Goal: Use online tool/utility: Utilize a website feature to perform a specific function

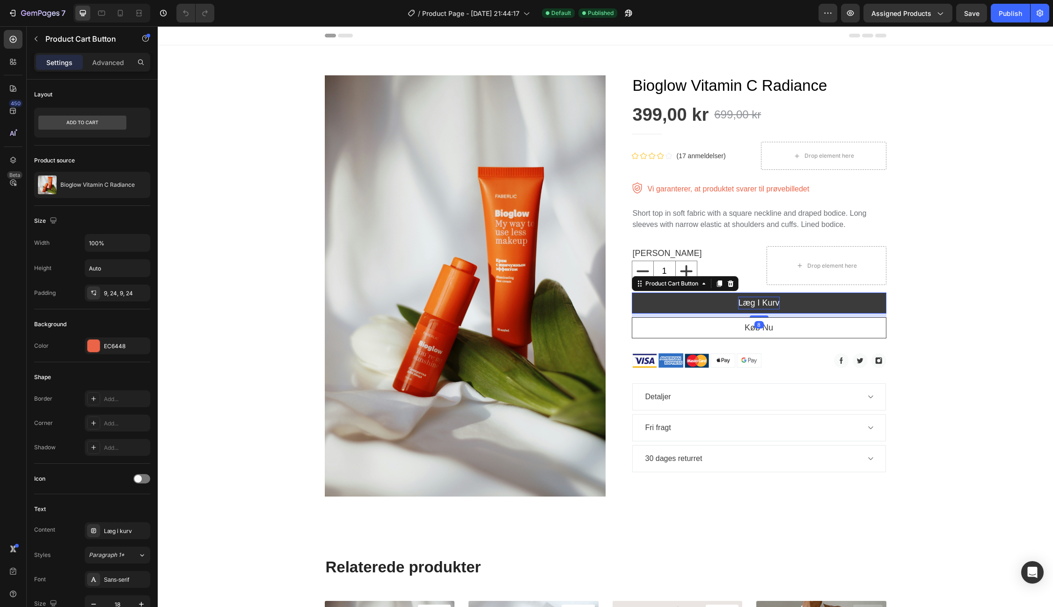
click at [768, 302] on div "Læg i kurv" at bounding box center [758, 303] width 41 height 13
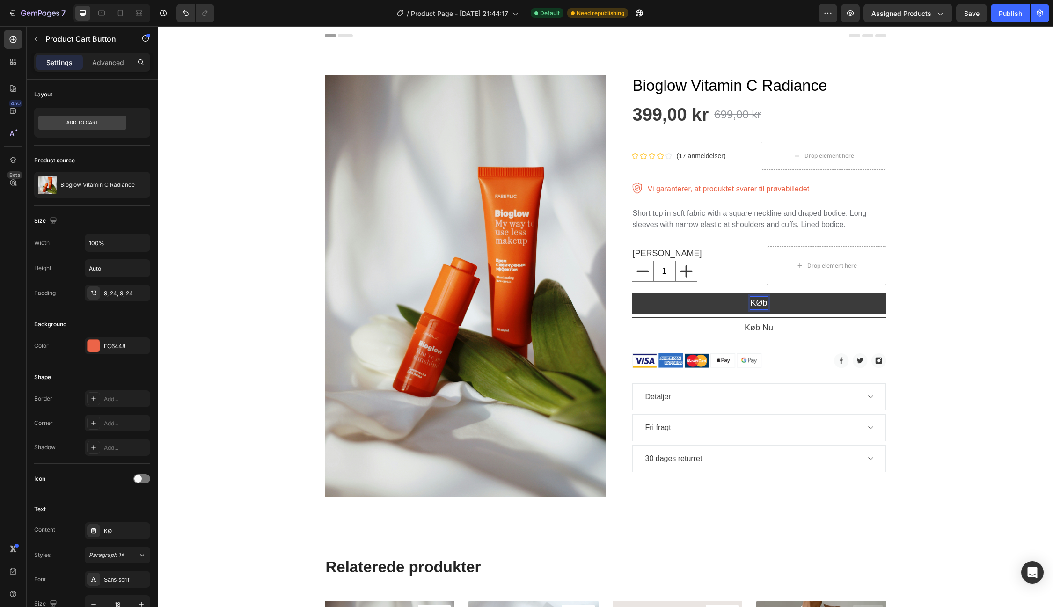
click at [632, 293] on button "KØb" at bounding box center [759, 303] width 255 height 21
click at [632, 293] on button "Køb" at bounding box center [759, 303] width 255 height 21
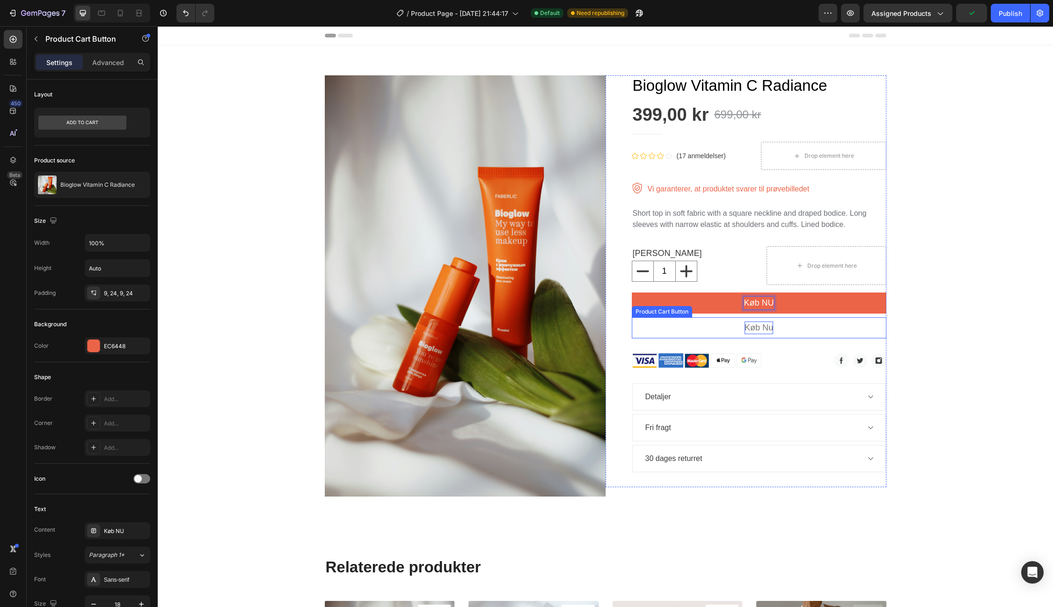
click at [772, 327] on div "Køb nu" at bounding box center [759, 328] width 29 height 13
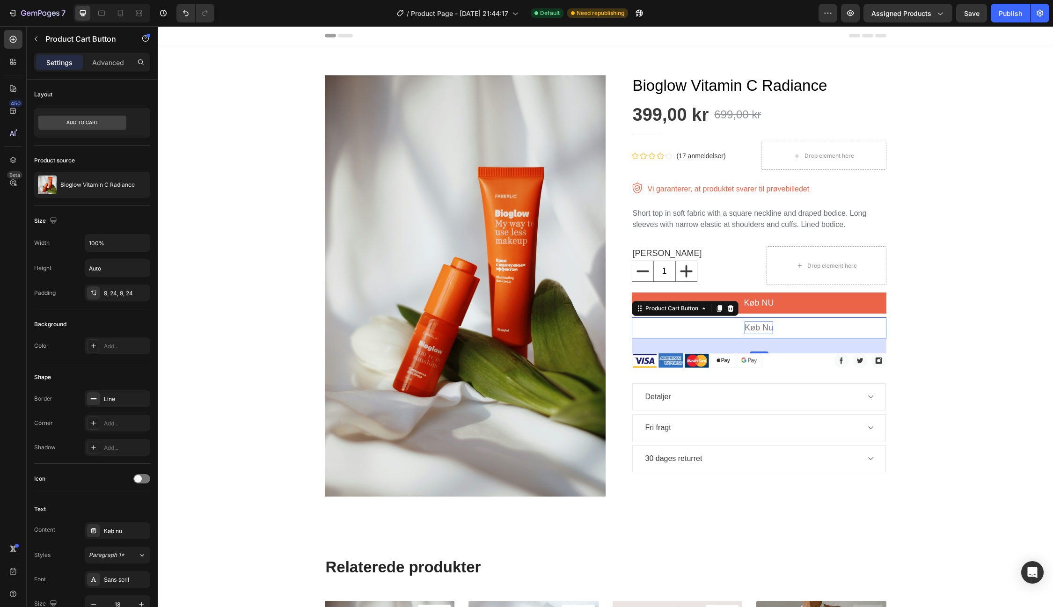
click at [765, 327] on div "Køb nu" at bounding box center [759, 328] width 29 height 13
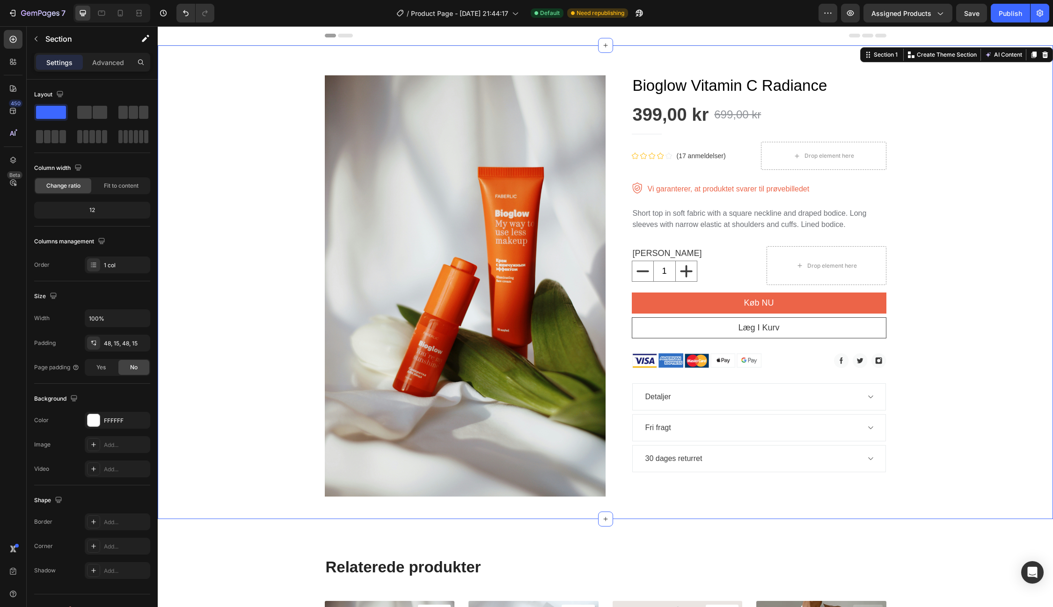
click at [989, 327] on div "Product Images Bioglow Vitamin C Radiance Product Title 399,00 kr Product Price…" at bounding box center [605, 282] width 881 height 429
click at [672, 128] on div "Title Line" at bounding box center [759, 133] width 255 height 15
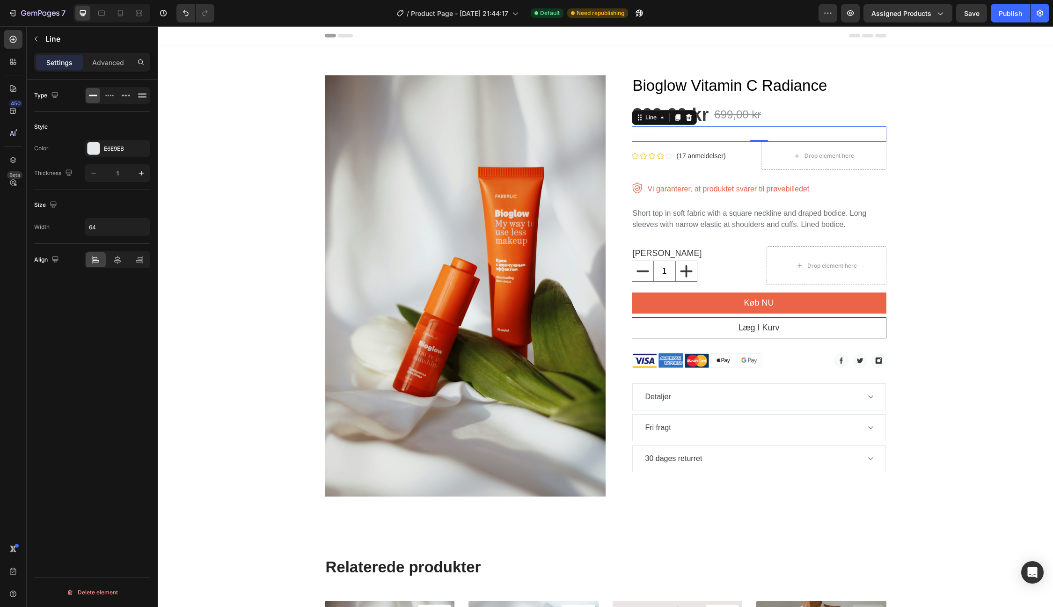
click at [695, 132] on div "Title Line 0" at bounding box center [759, 133] width 255 height 15
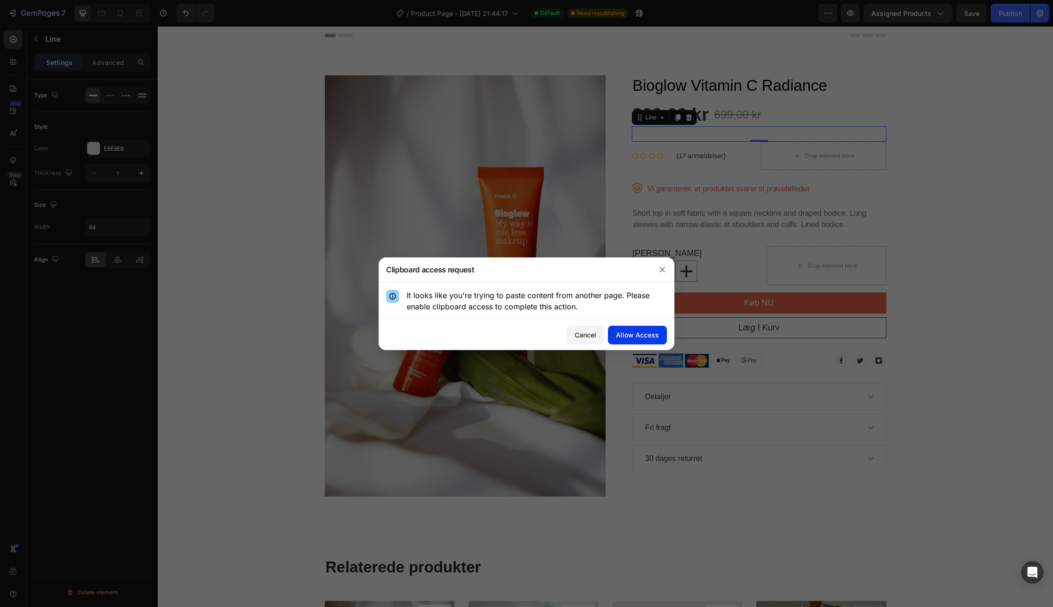
click at [648, 336] on div "Allow Access" at bounding box center [637, 335] width 43 height 10
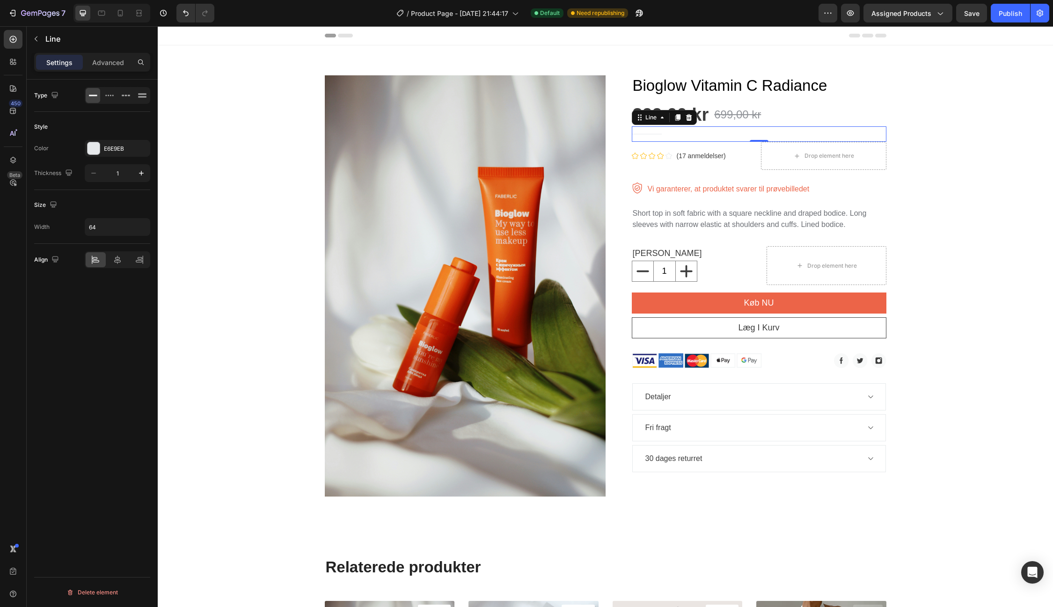
click at [650, 125] on div "399,00 kr" at bounding box center [671, 114] width 78 height 23
click at [658, 138] on div "Title Line 0" at bounding box center [759, 133] width 255 height 15
click at [646, 117] on div "Line" at bounding box center [651, 117] width 15 height 8
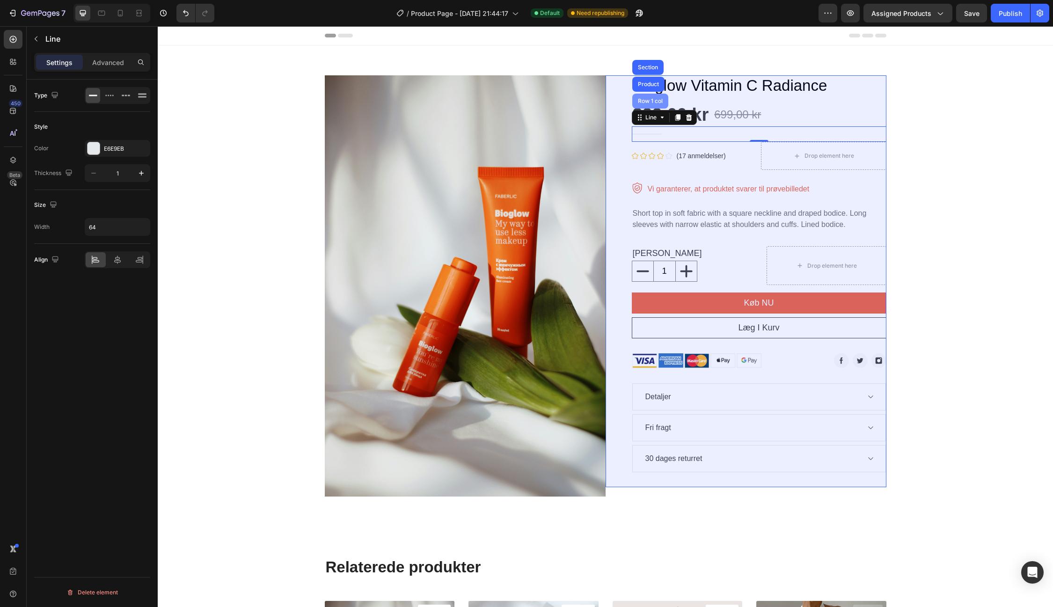
click at [652, 103] on div "Row 1 col" at bounding box center [650, 101] width 29 height 6
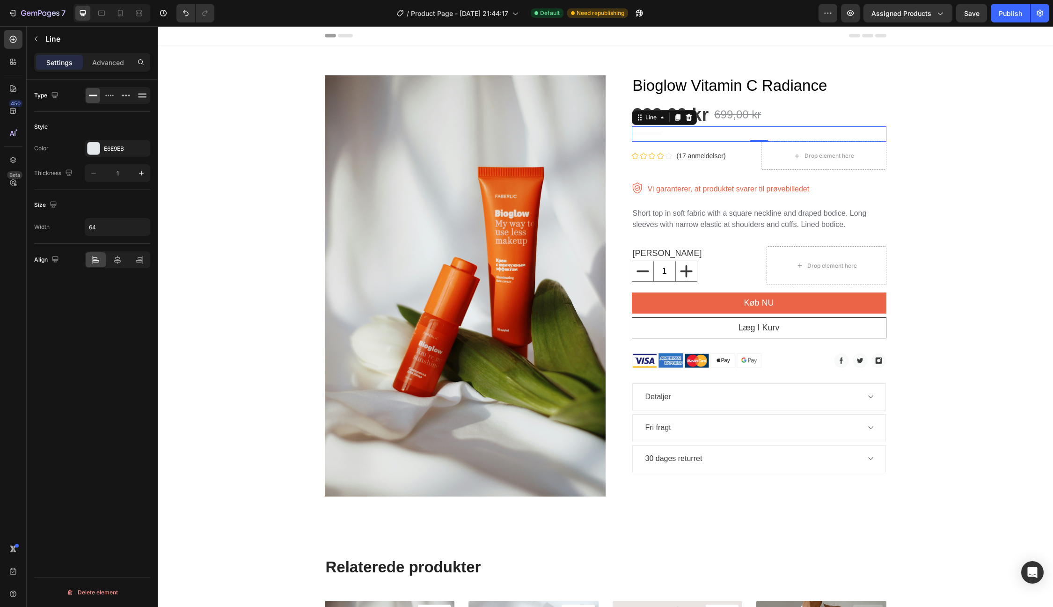
click at [667, 137] on div "Title Line 0" at bounding box center [759, 133] width 255 height 15
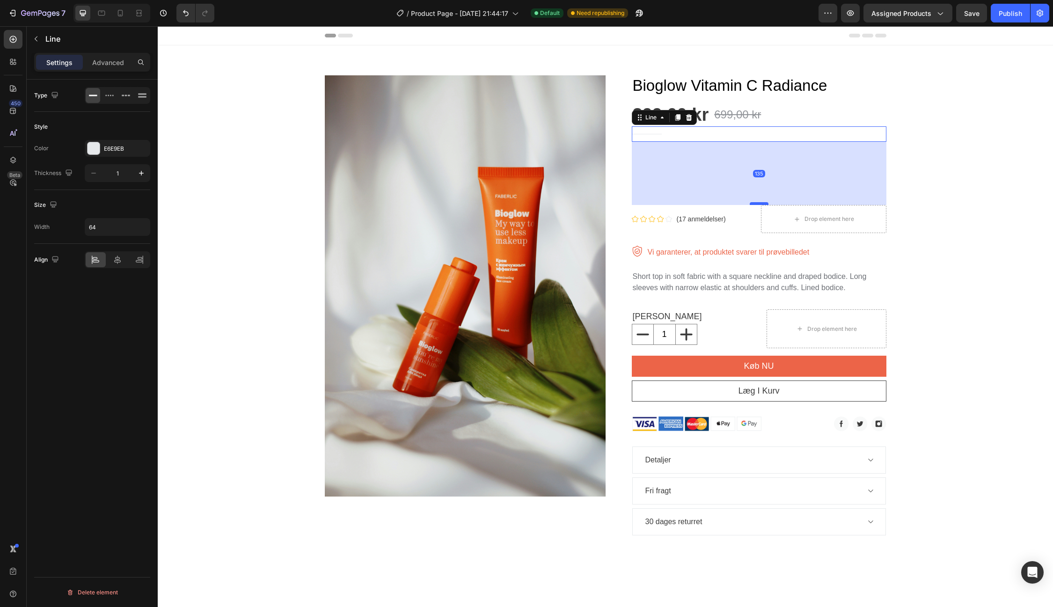
drag, startPoint x: 758, startPoint y: 140, endPoint x: 762, endPoint y: 204, distance: 63.8
click at [762, 204] on div at bounding box center [759, 203] width 19 height 3
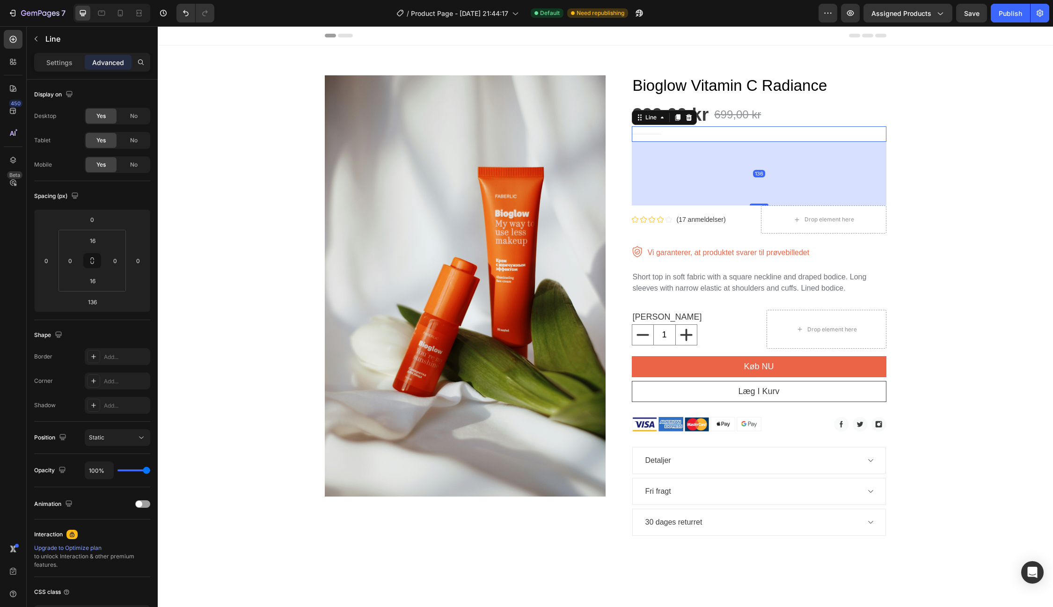
click at [673, 130] on div "Title Line 136" at bounding box center [759, 133] width 255 height 15
type input "0"
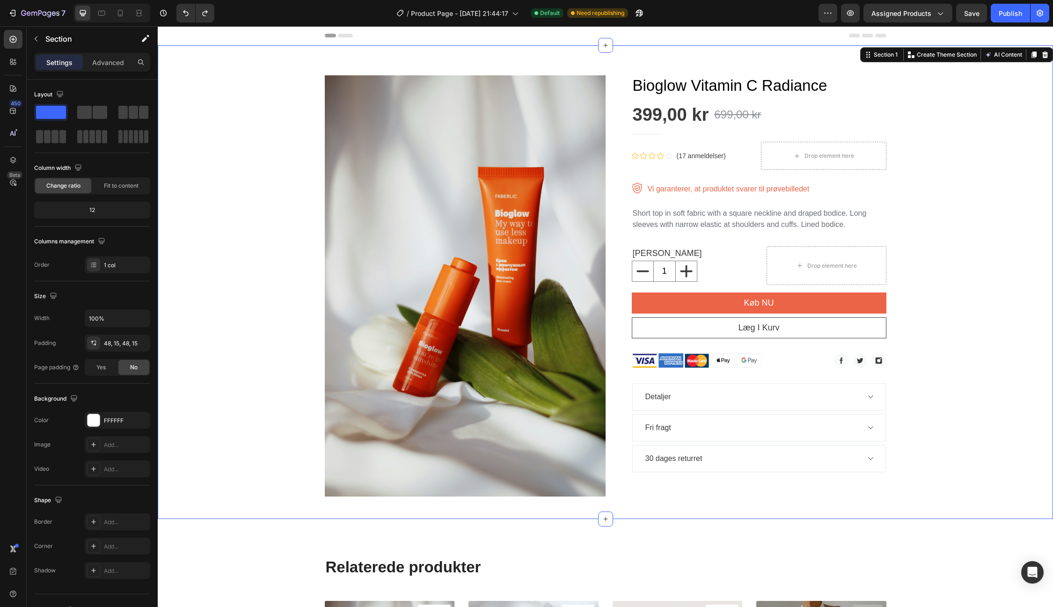
click at [970, 155] on div "Product Images Bioglow Vitamin C Radiance Product Title 399,00 kr Product Price…" at bounding box center [605, 282] width 881 height 429
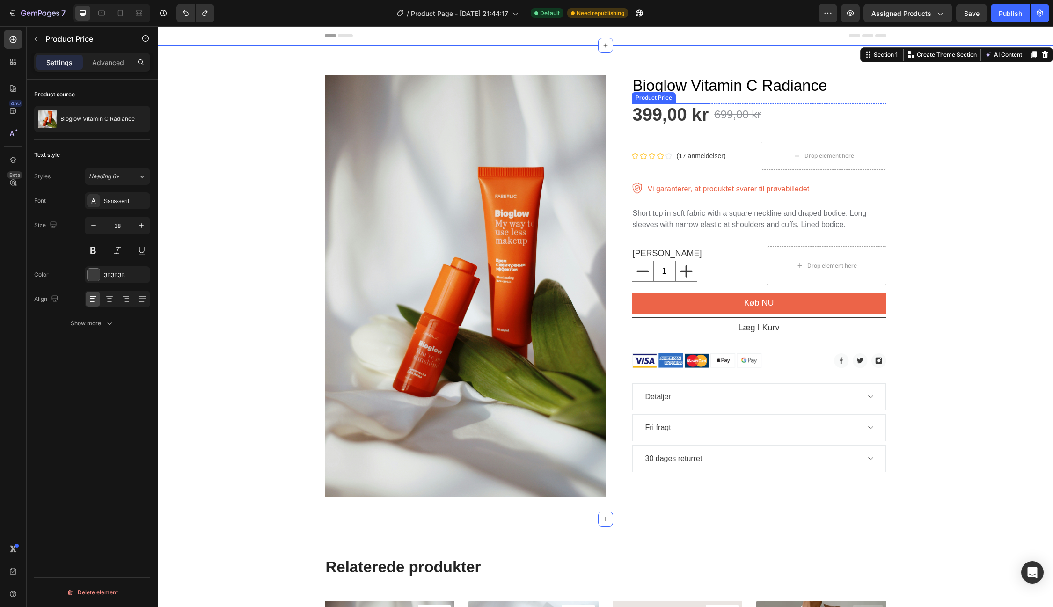
click at [663, 117] on div "399,00 kr" at bounding box center [671, 114] width 78 height 23
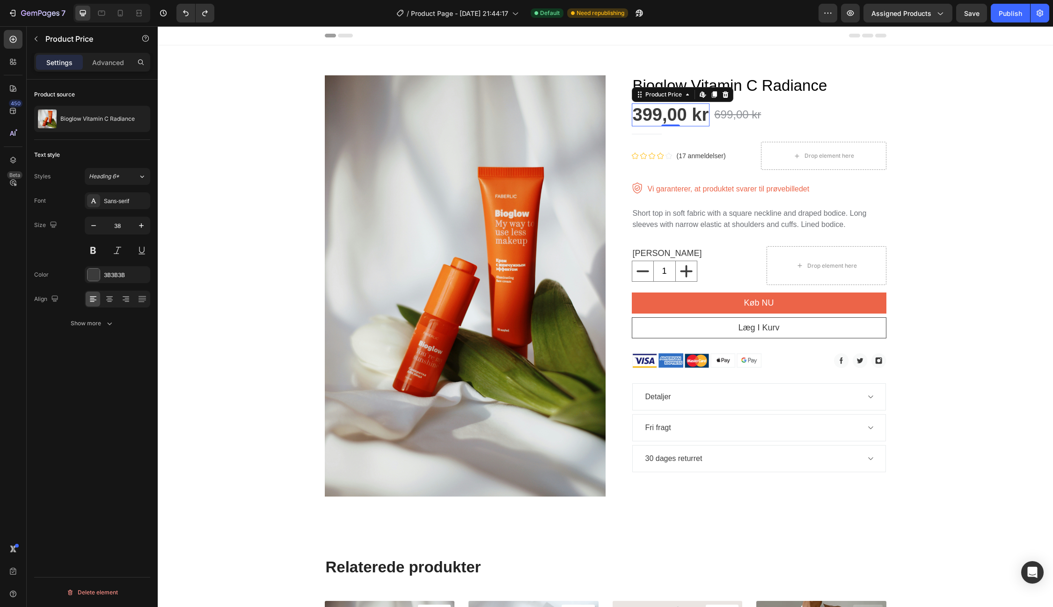
click at [663, 117] on div "399,00 kr" at bounding box center [671, 114] width 78 height 23
click at [660, 114] on div "399,00 kr" at bounding box center [671, 114] width 78 height 23
drag, startPoint x: 654, startPoint y: 116, endPoint x: 663, endPoint y: 116, distance: 9.4
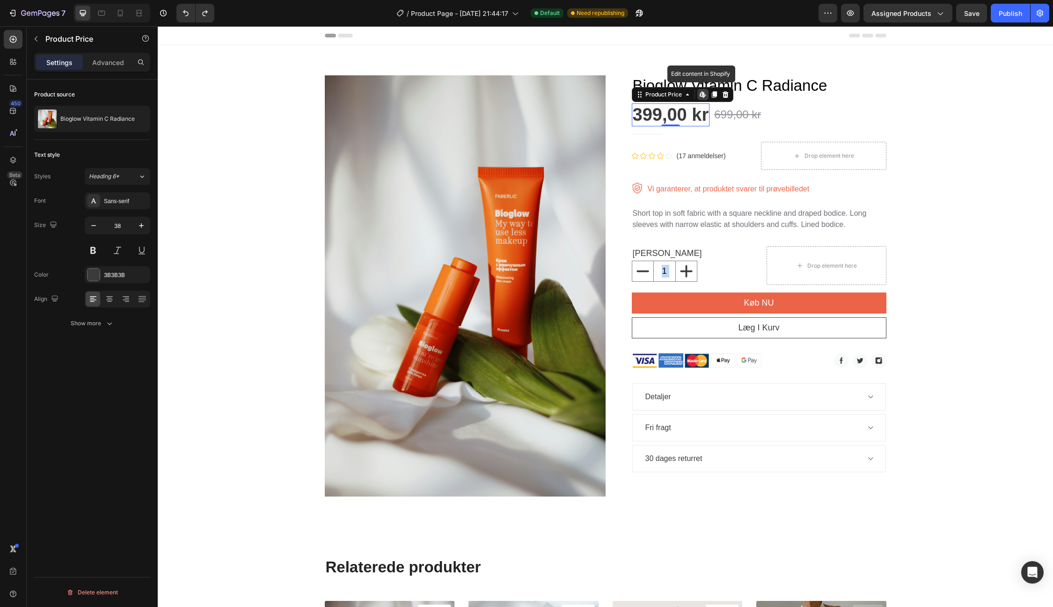
click at [654, 116] on div "399,00 kr" at bounding box center [671, 114] width 78 height 23
click at [674, 116] on div "399,00 kr" at bounding box center [671, 114] width 78 height 23
click at [686, 96] on icon at bounding box center [687, 94] width 7 height 7
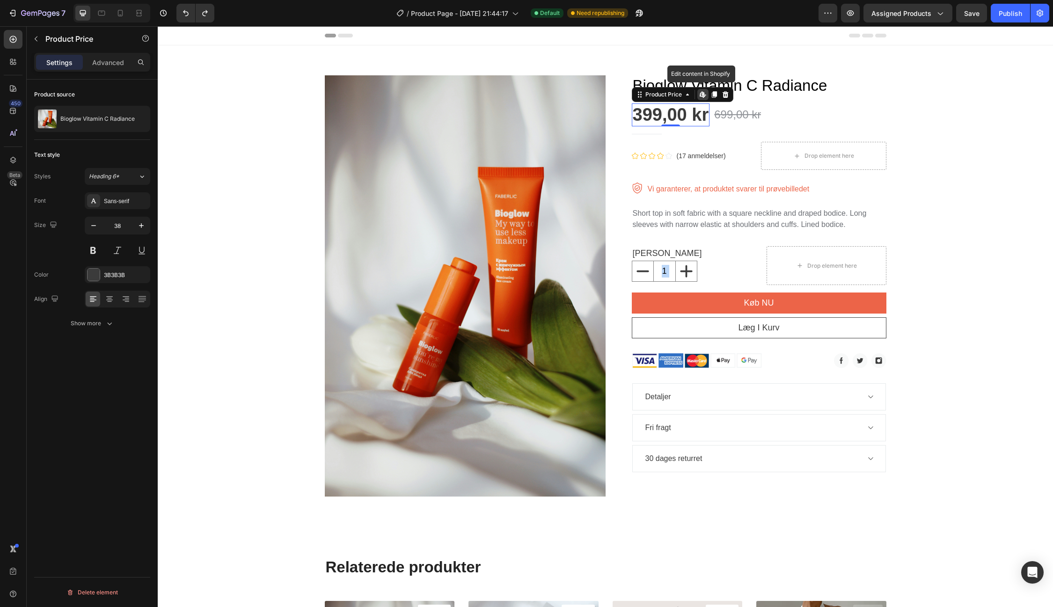
click at [702, 96] on icon at bounding box center [702, 94] width 4 height 6
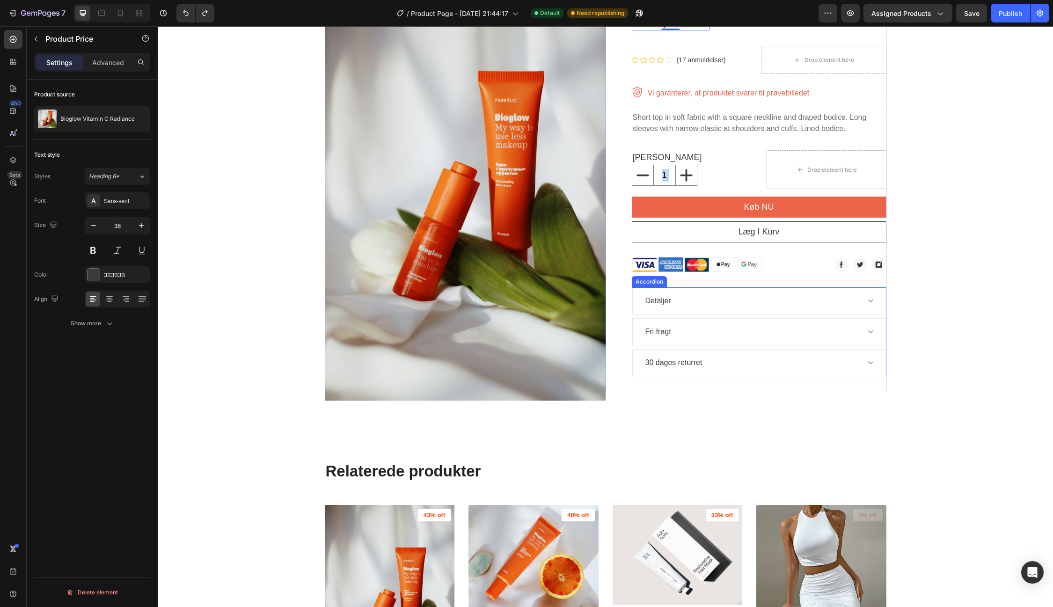
scroll to position [86, 0]
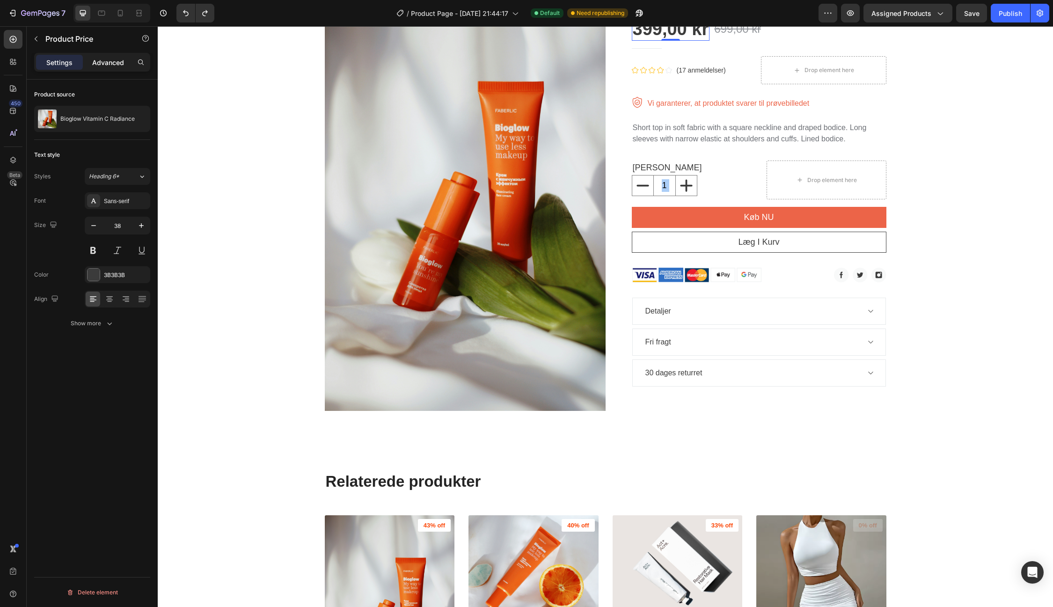
click at [108, 58] on p "Advanced" at bounding box center [108, 63] width 32 height 10
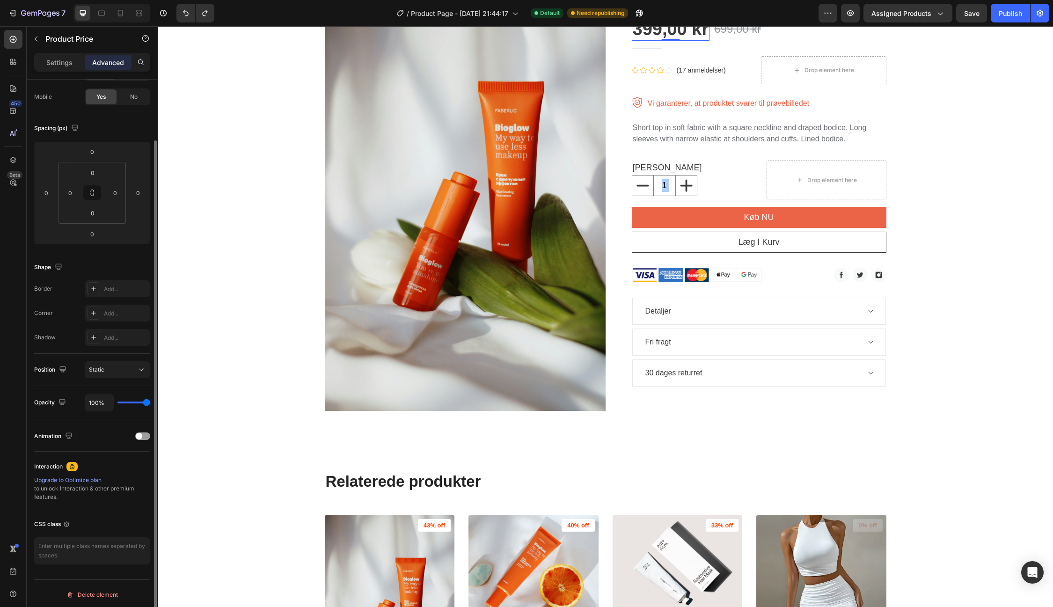
scroll to position [0, 0]
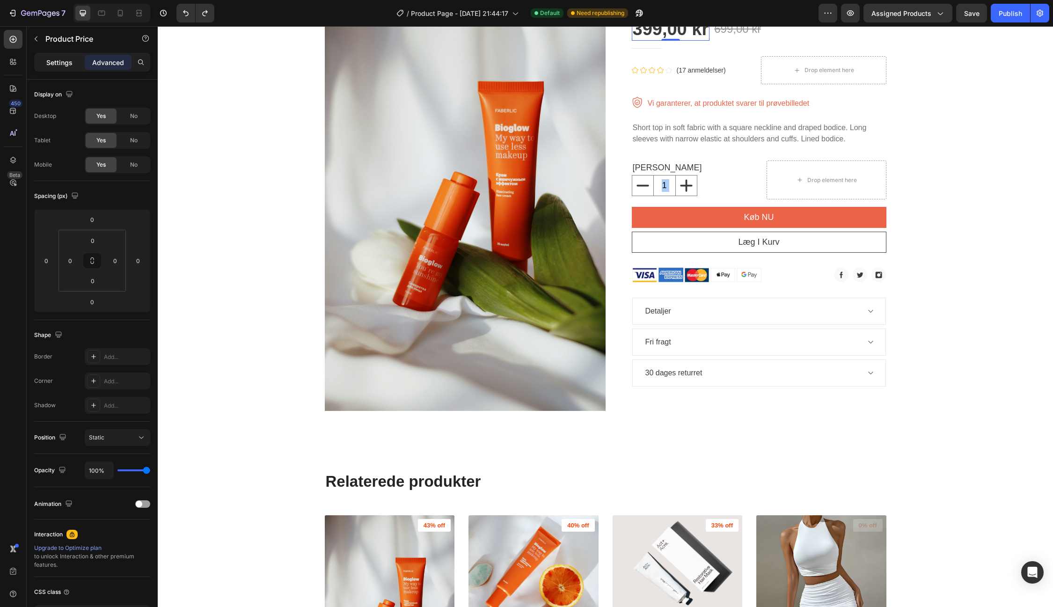
click at [64, 63] on p "Settings" at bounding box center [59, 63] width 26 height 10
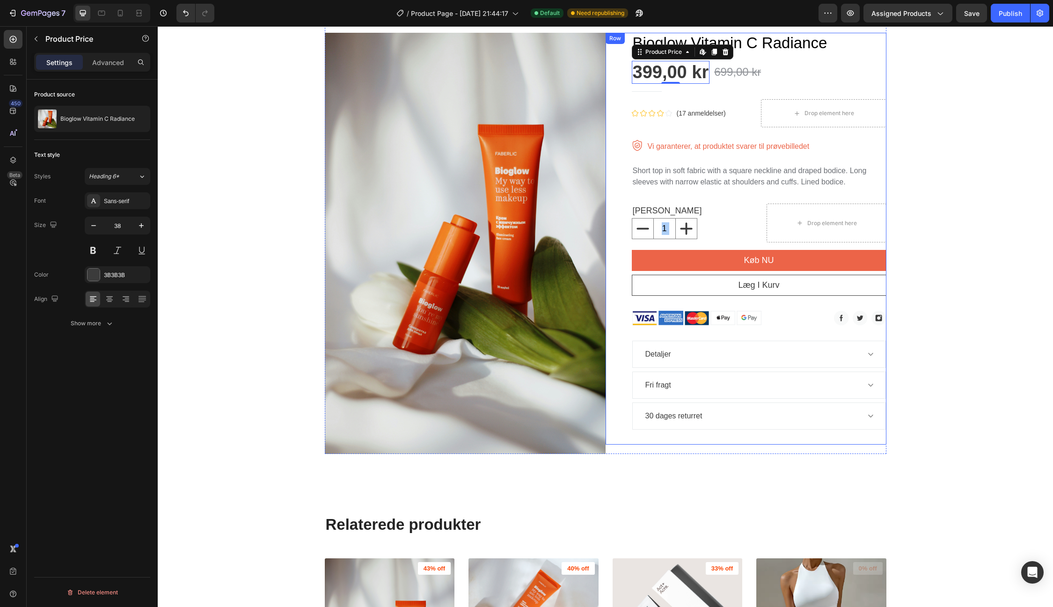
scroll to position [31, 0]
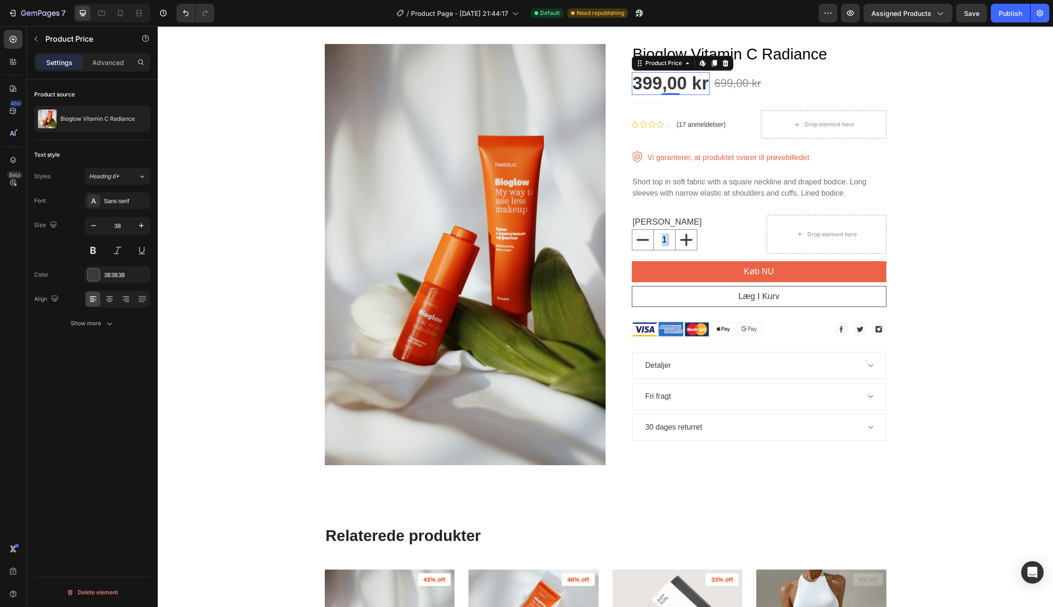
click at [678, 85] on div "399,00 kr" at bounding box center [671, 83] width 78 height 23
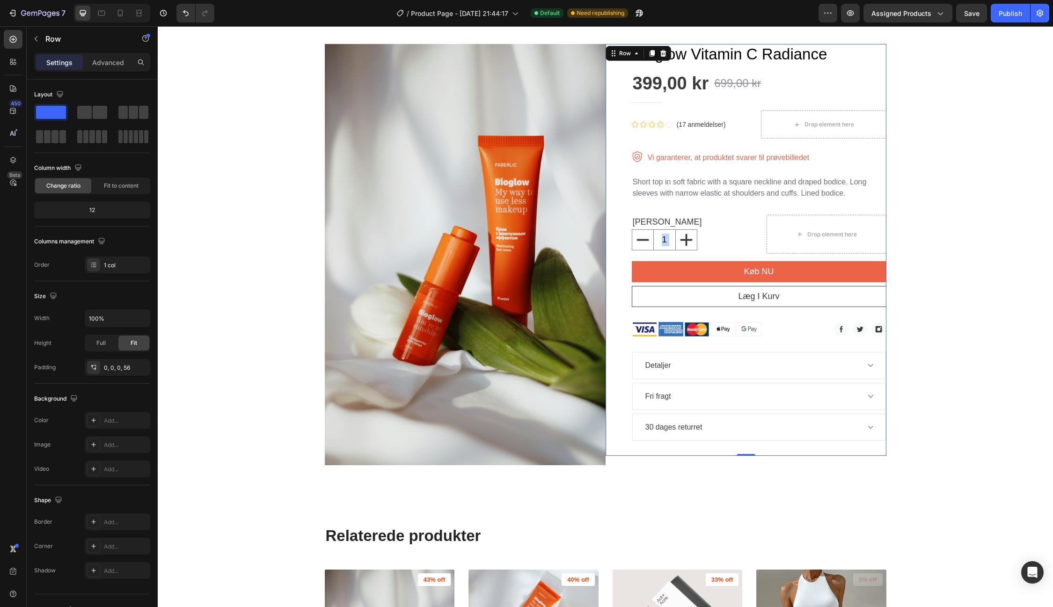
click at [734, 199] on div "Bioglow Vitamin C Radiance Product Title 399,00 kr Product Price Product Price …" at bounding box center [759, 250] width 255 height 412
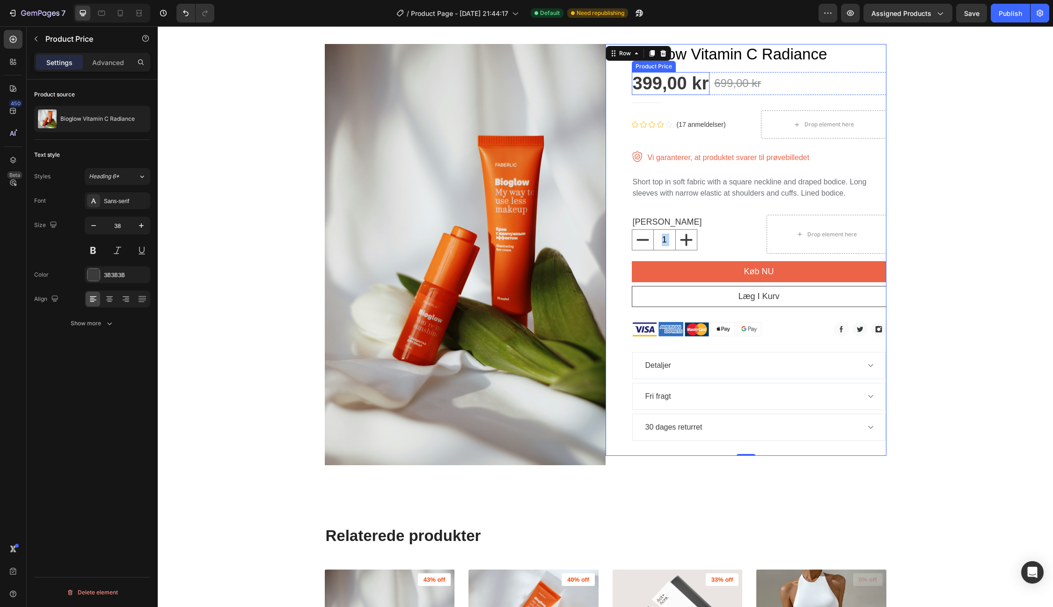
click at [689, 84] on div "399,00 kr" at bounding box center [671, 83] width 78 height 23
click at [142, 175] on icon at bounding box center [142, 176] width 8 height 9
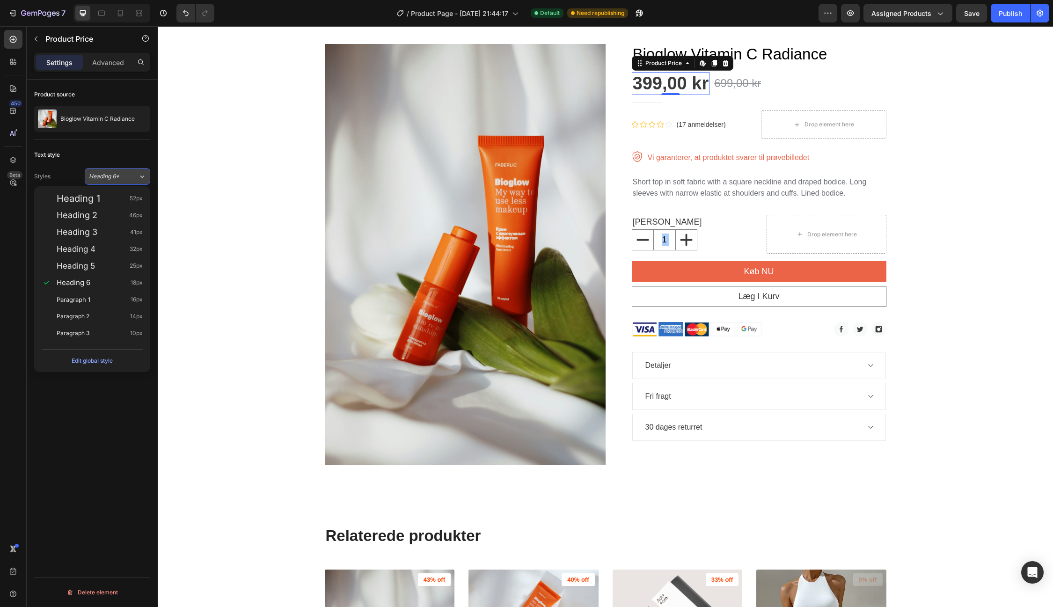
click at [142, 175] on icon at bounding box center [142, 176] width 8 height 9
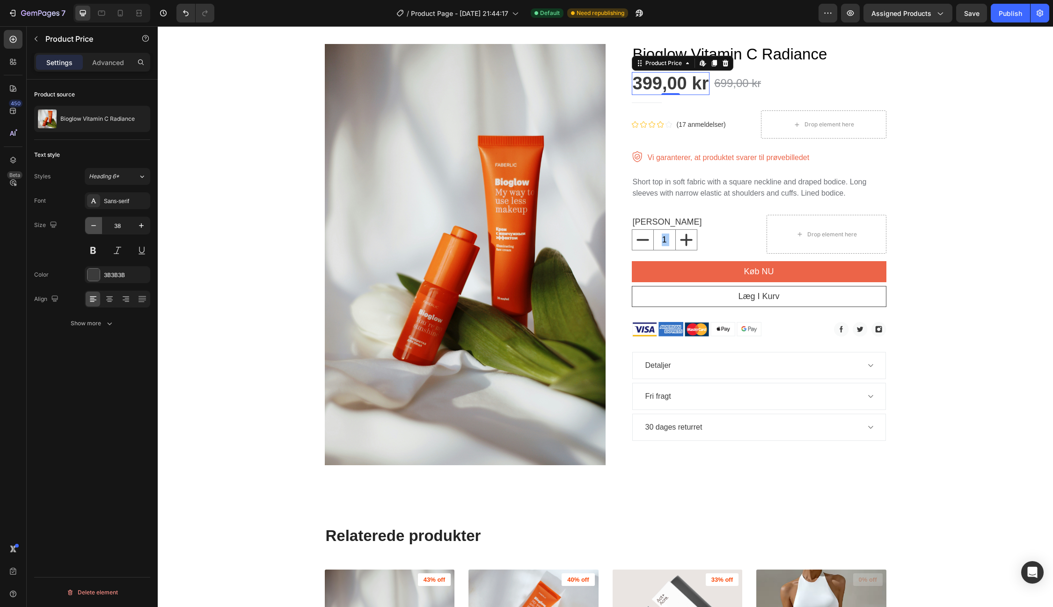
click at [96, 226] on icon "button" at bounding box center [93, 225] width 9 height 9
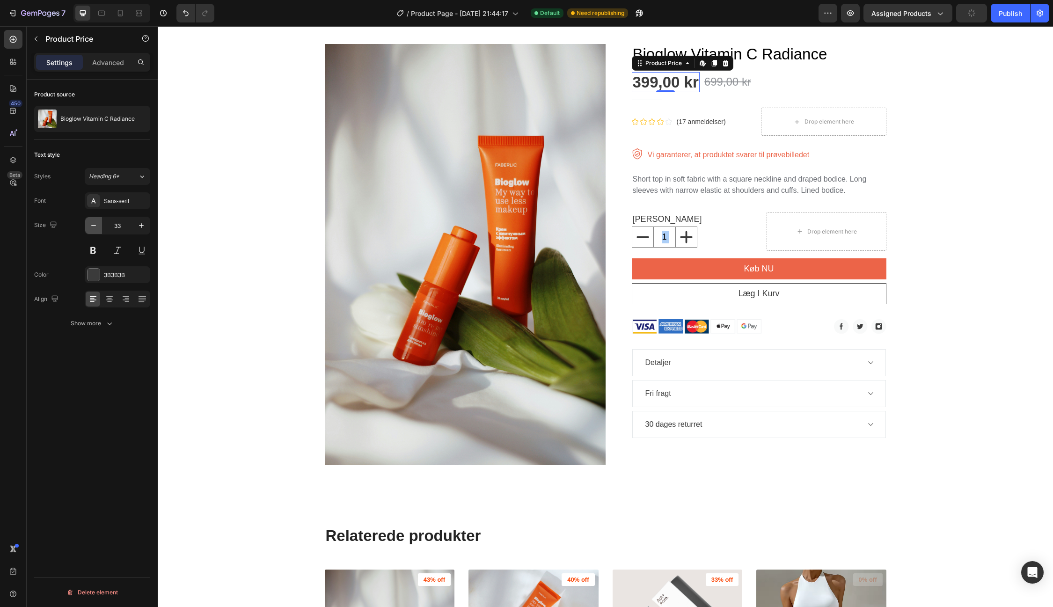
click at [96, 226] on icon "button" at bounding box center [93, 225] width 9 height 9
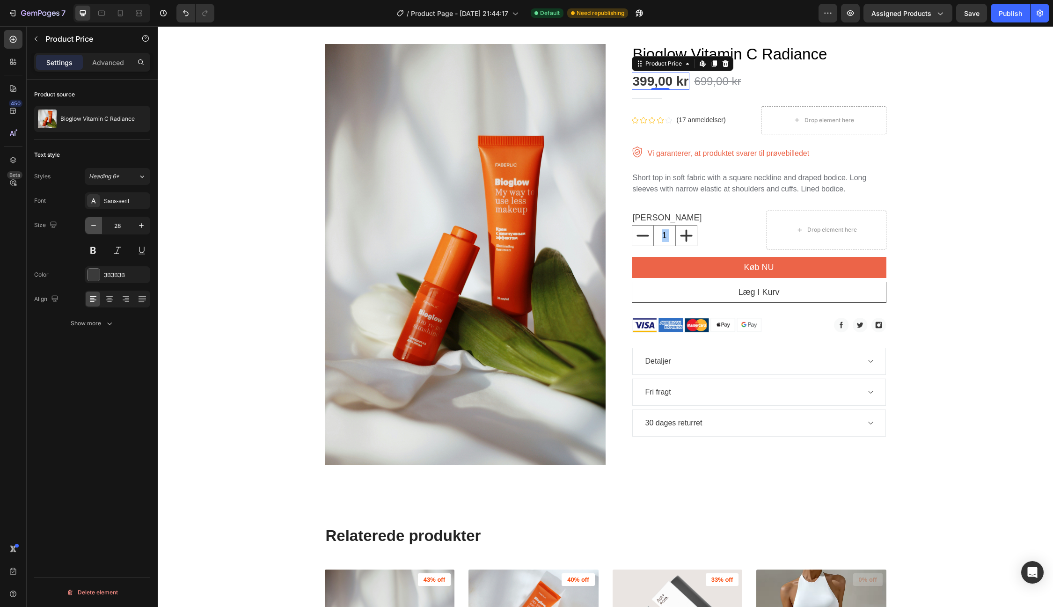
click at [96, 226] on icon "button" at bounding box center [93, 225] width 9 height 9
click at [91, 223] on icon "button" at bounding box center [93, 225] width 9 height 9
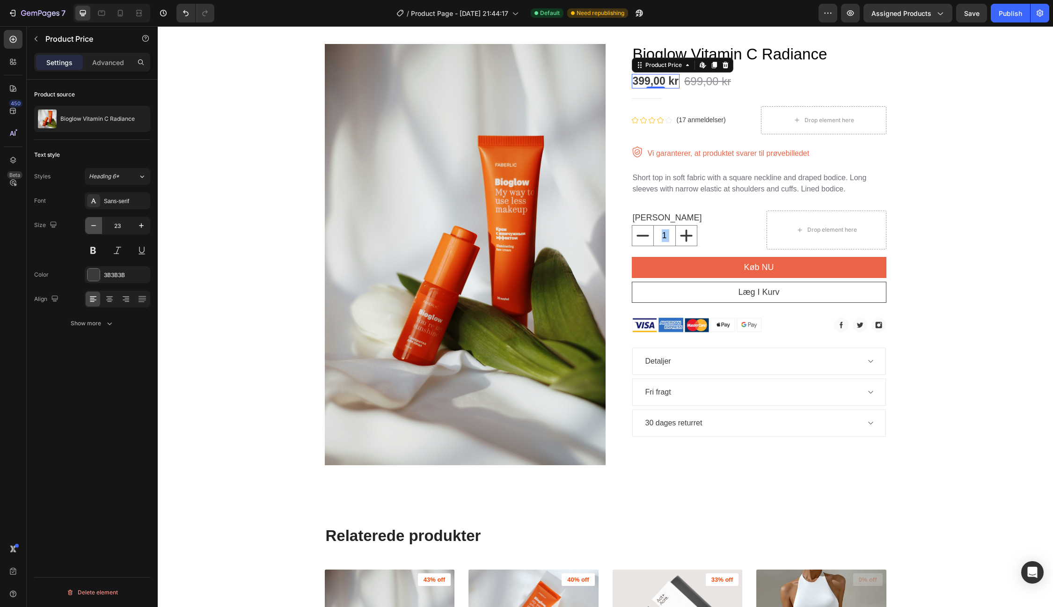
click at [91, 223] on icon "button" at bounding box center [93, 225] width 9 height 9
type input "22"
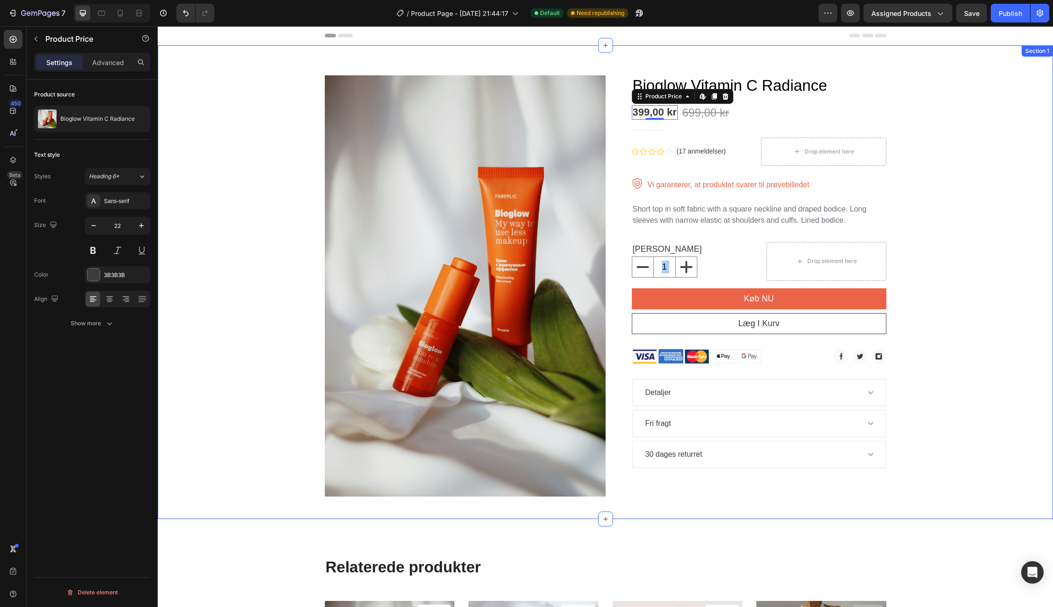
scroll to position [0, 0]
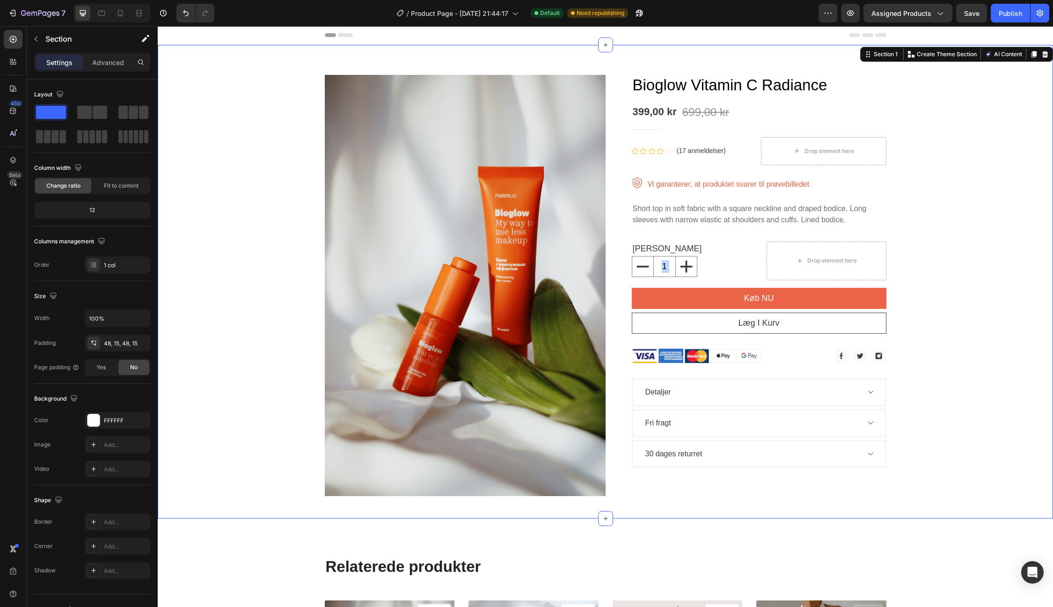
click at [1012, 125] on div "Product Images Bioglow Vitamin C Radiance Product Title 399,00 kr Product Price…" at bounding box center [605, 281] width 881 height 429
click at [708, 108] on div "699,00 kr" at bounding box center [706, 112] width 49 height 19
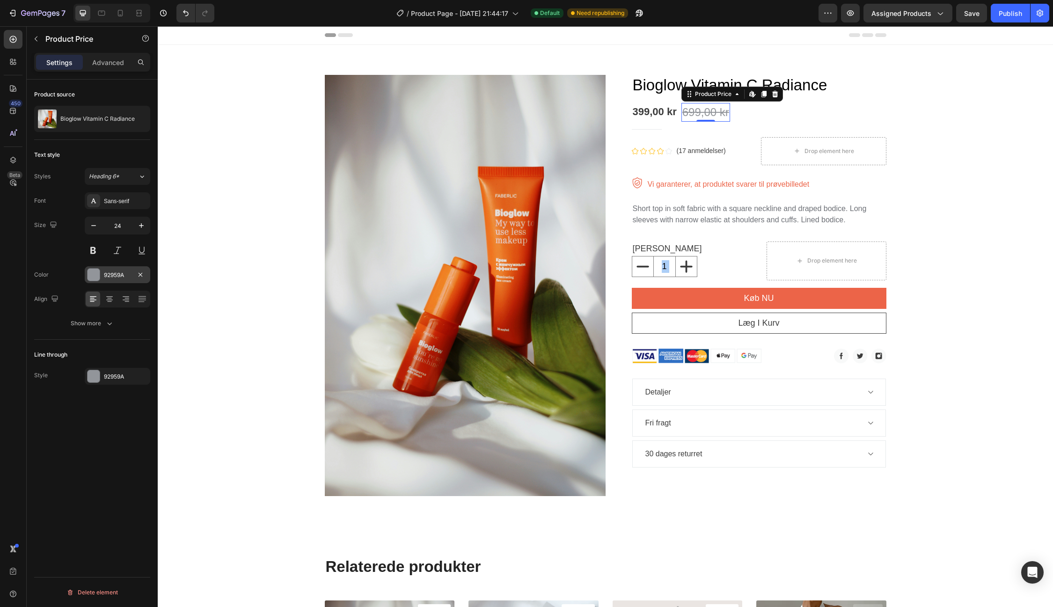
click at [129, 271] on div "92959A" at bounding box center [117, 275] width 27 height 8
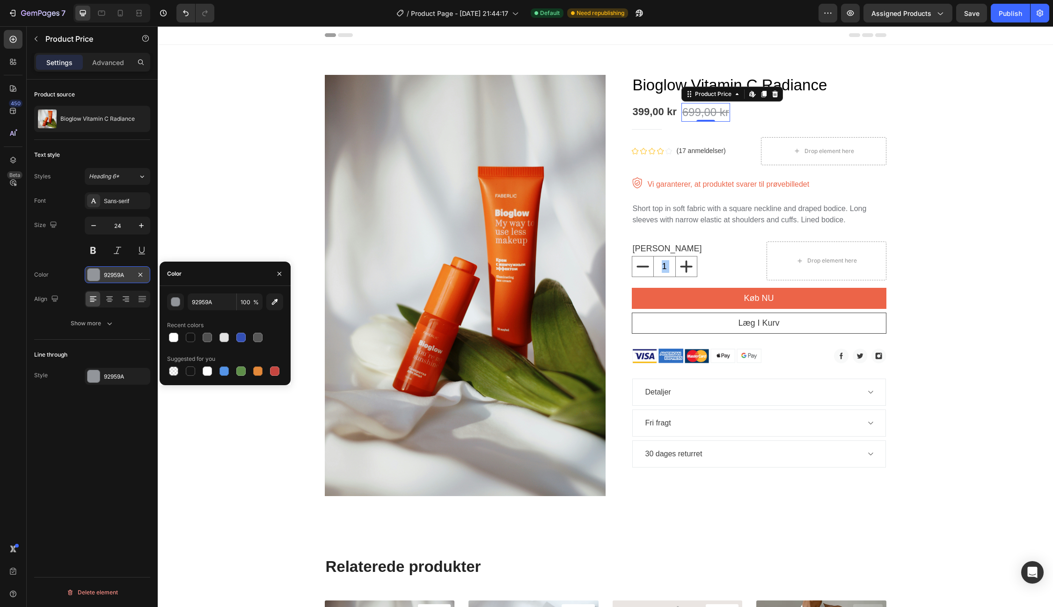
click at [129, 271] on div "92959A" at bounding box center [117, 275] width 27 height 8
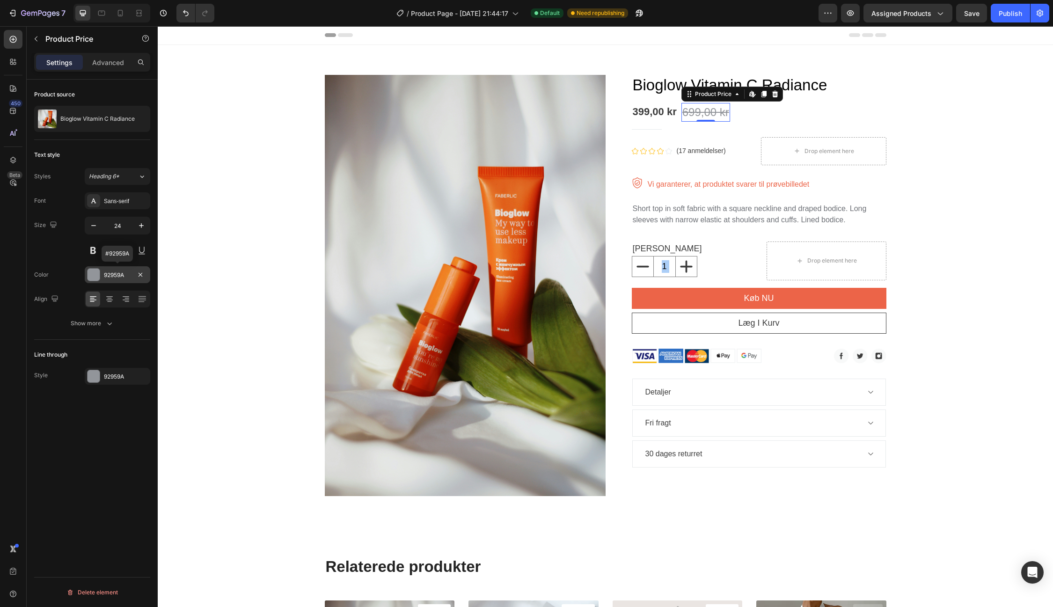
click at [126, 273] on div "92959A" at bounding box center [117, 275] width 27 height 8
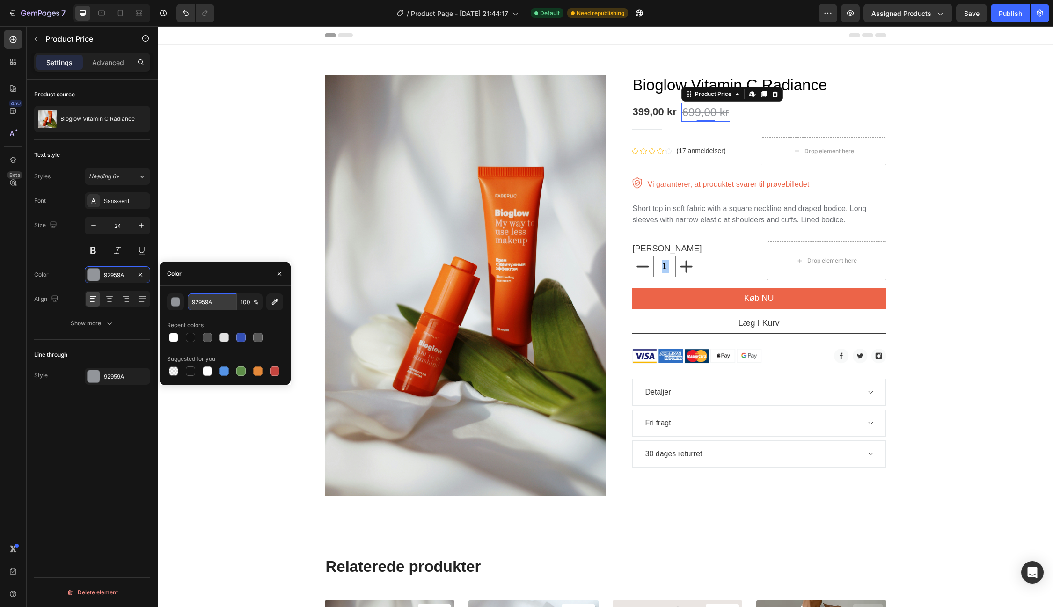
click at [217, 304] on input "92959A" at bounding box center [212, 301] width 49 height 17
paste input "#"
click at [196, 303] on input "#92959A" at bounding box center [212, 301] width 49 height 17
type input "92959A"
click at [122, 271] on div "92959A" at bounding box center [117, 275] width 27 height 8
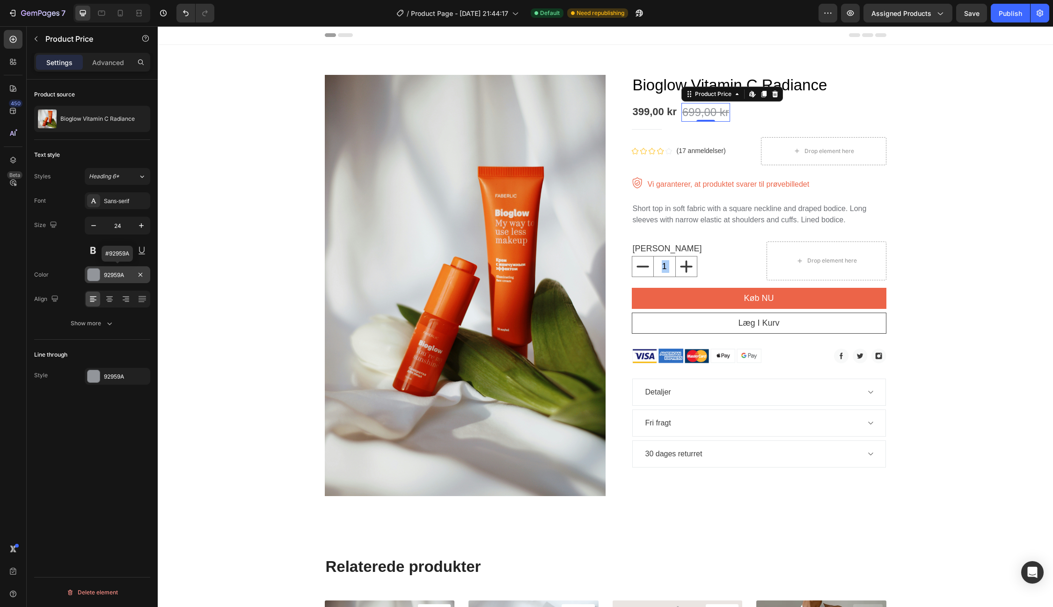
click at [114, 274] on div "92959A" at bounding box center [117, 275] width 27 height 8
click at [89, 225] on icon "button" at bounding box center [93, 225] width 9 height 9
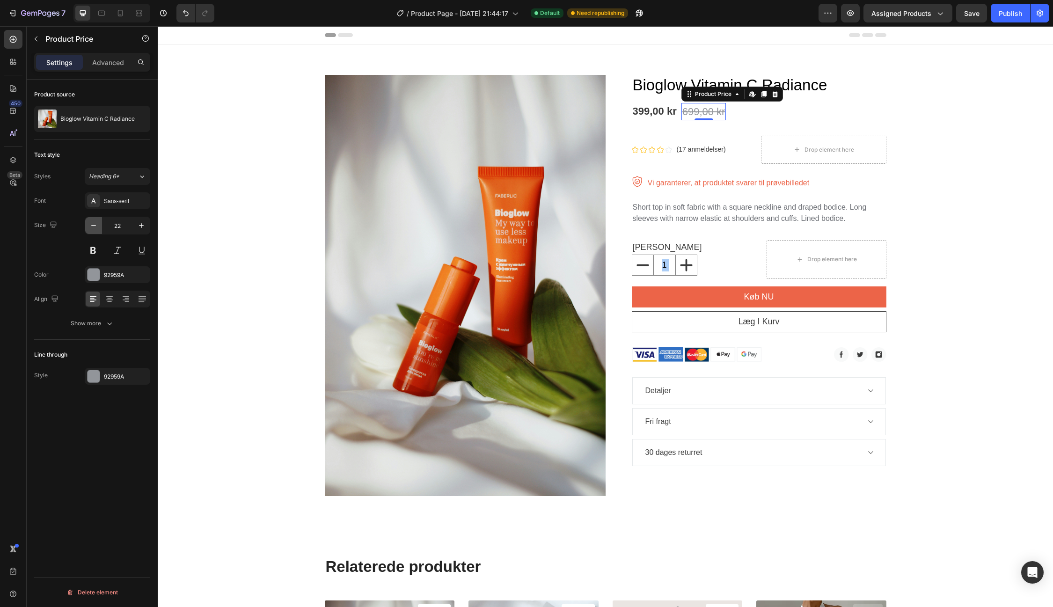
click at [89, 225] on icon "button" at bounding box center [93, 225] width 9 height 9
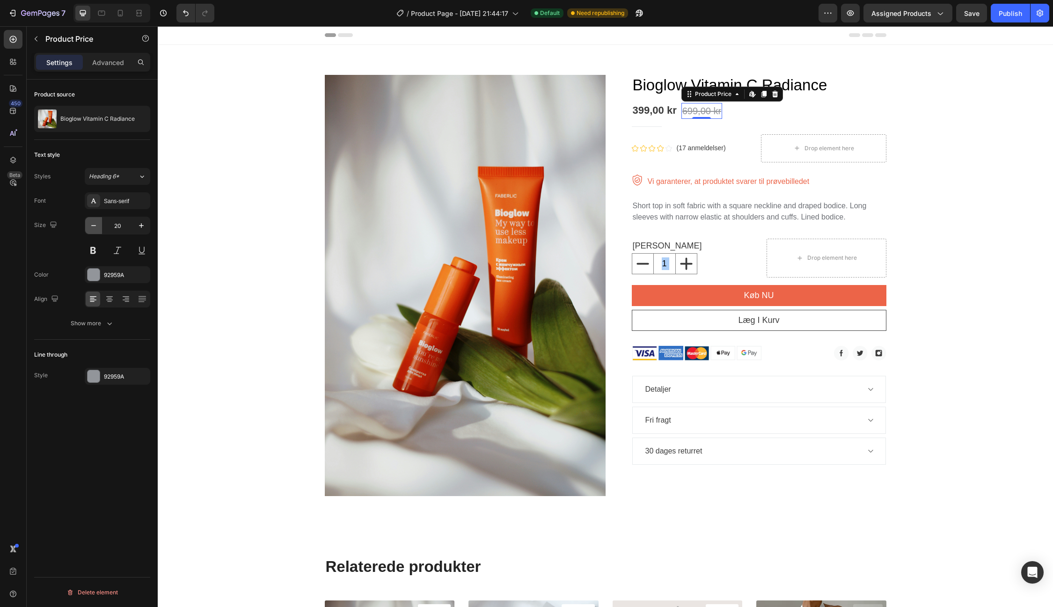
click at [89, 225] on icon "button" at bounding box center [93, 225] width 9 height 9
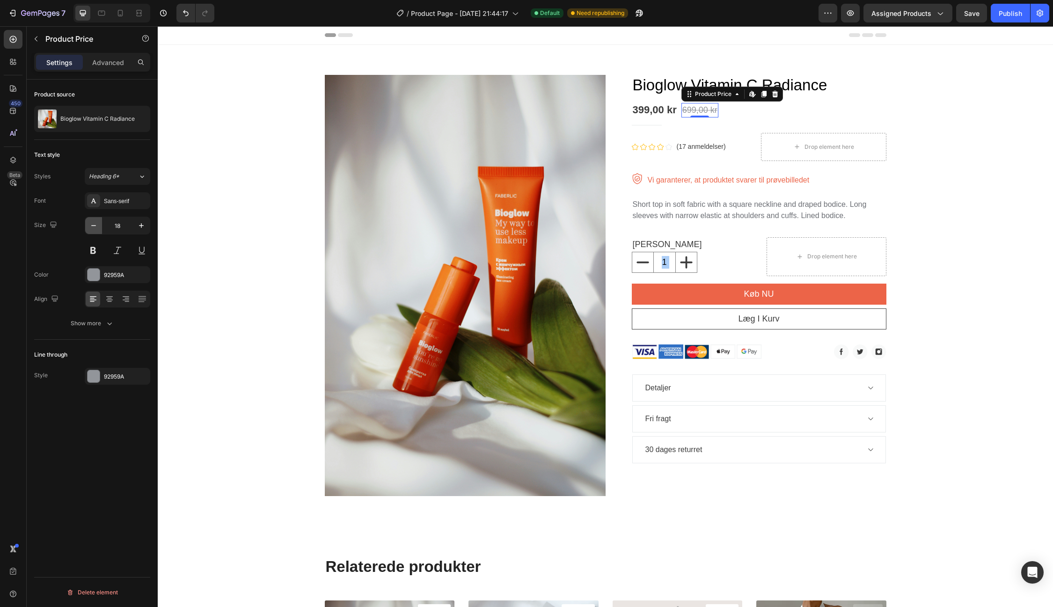
click at [89, 225] on icon "button" at bounding box center [93, 225] width 9 height 9
click at [140, 226] on icon "button" at bounding box center [141, 225] width 9 height 9
type input "16"
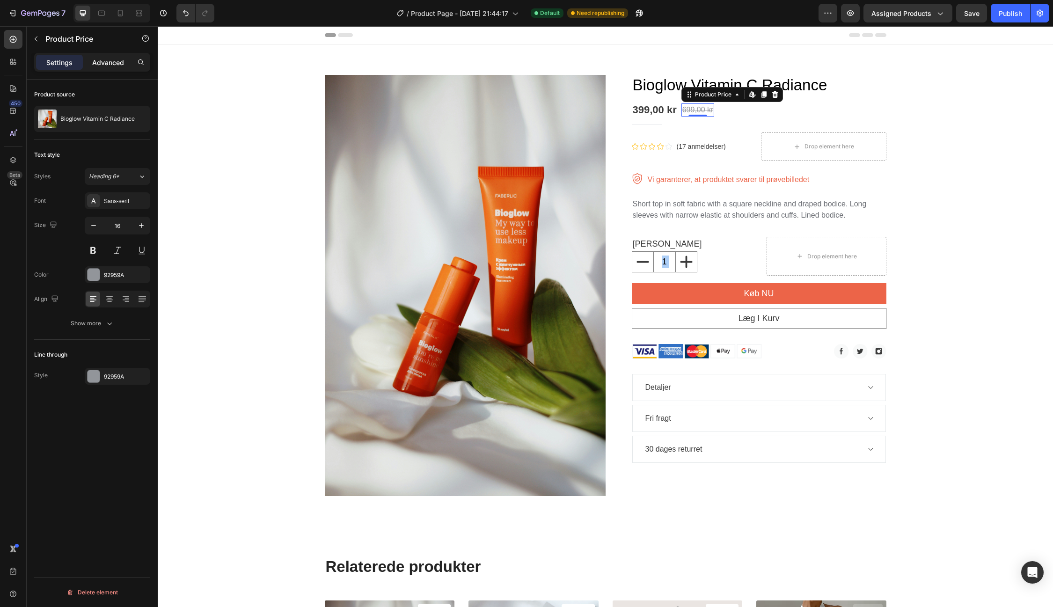
click at [105, 62] on p "Advanced" at bounding box center [108, 63] width 32 height 10
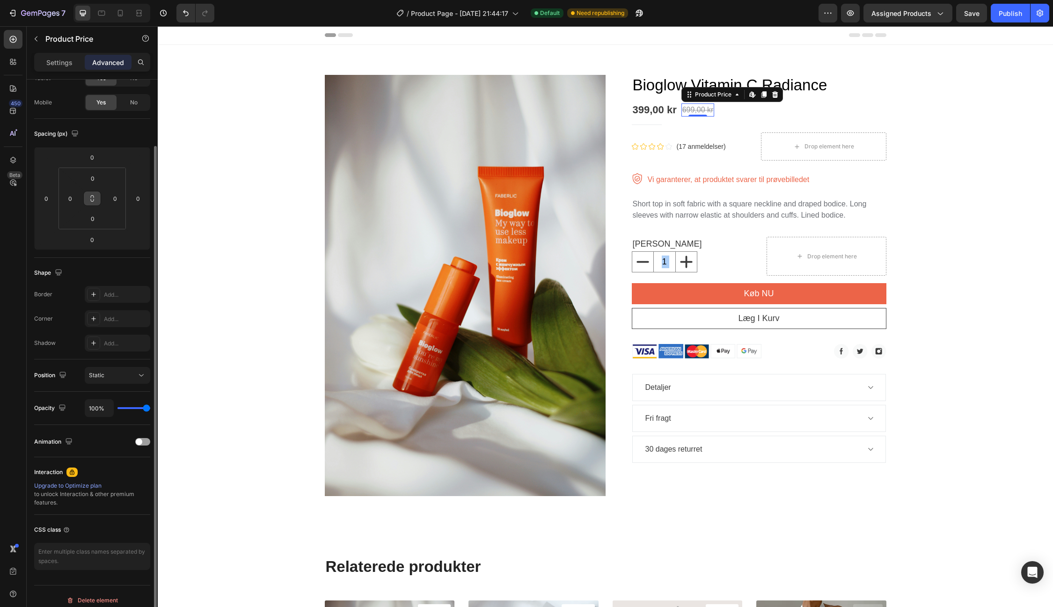
scroll to position [68, 0]
click at [139, 370] on icon at bounding box center [141, 369] width 9 height 9
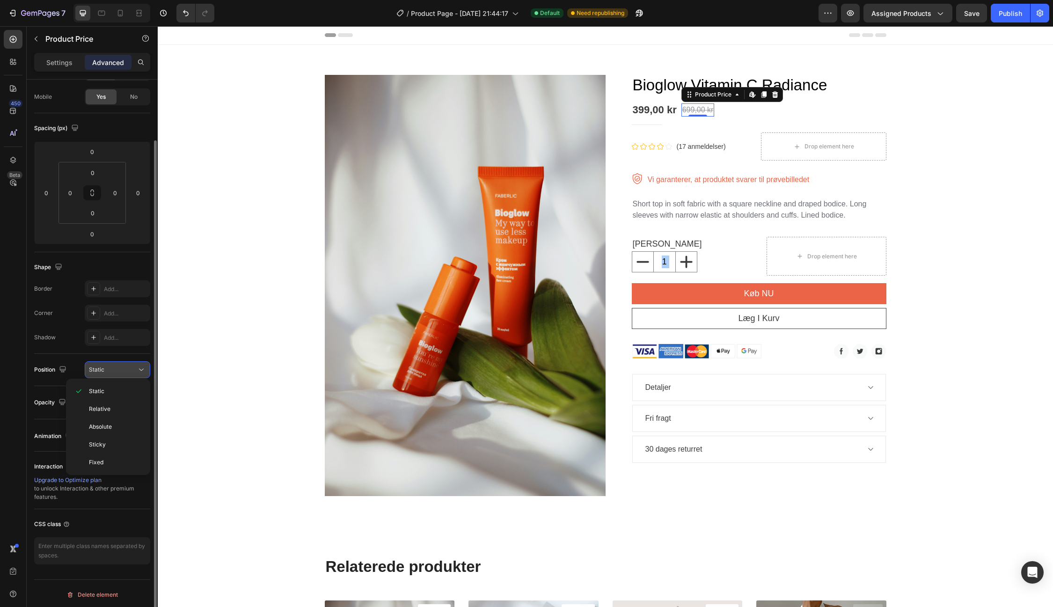
click at [139, 370] on icon at bounding box center [141, 369] width 9 height 9
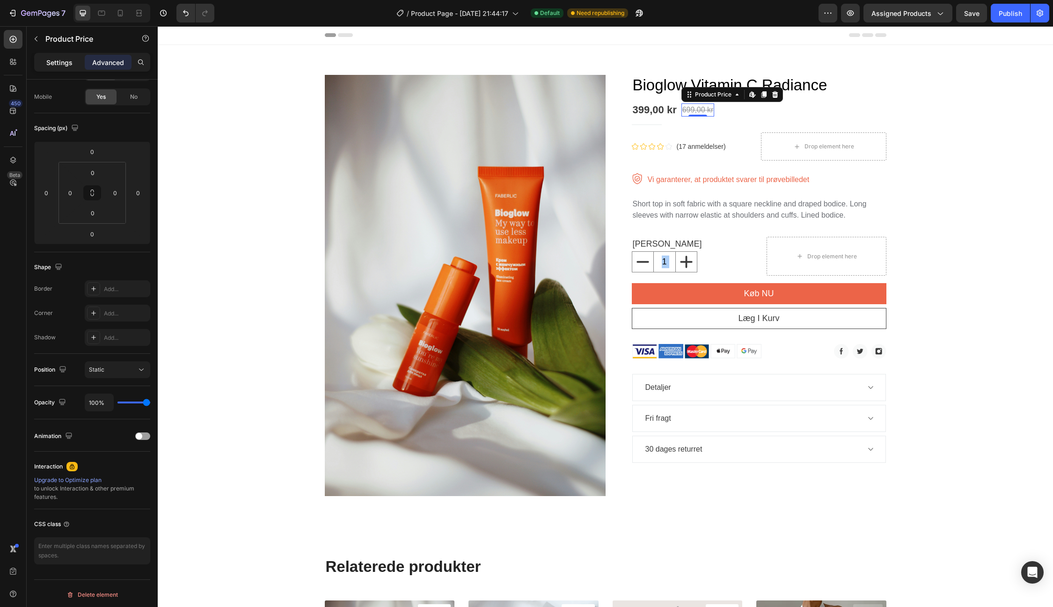
click at [54, 60] on p "Settings" at bounding box center [59, 63] width 26 height 10
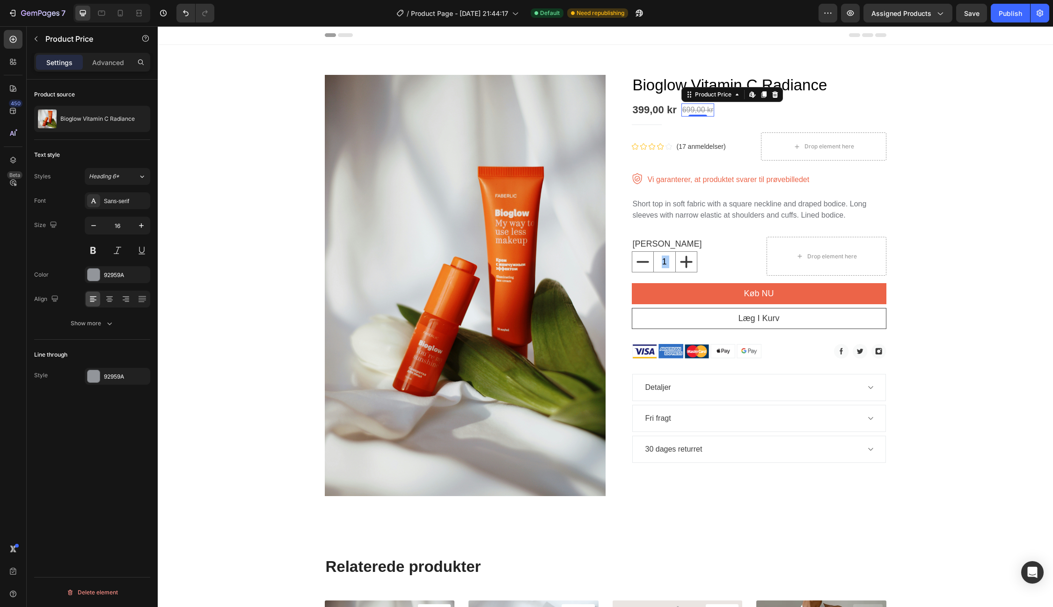
scroll to position [0, 0]
click at [665, 127] on div "Title Line" at bounding box center [759, 124] width 255 height 15
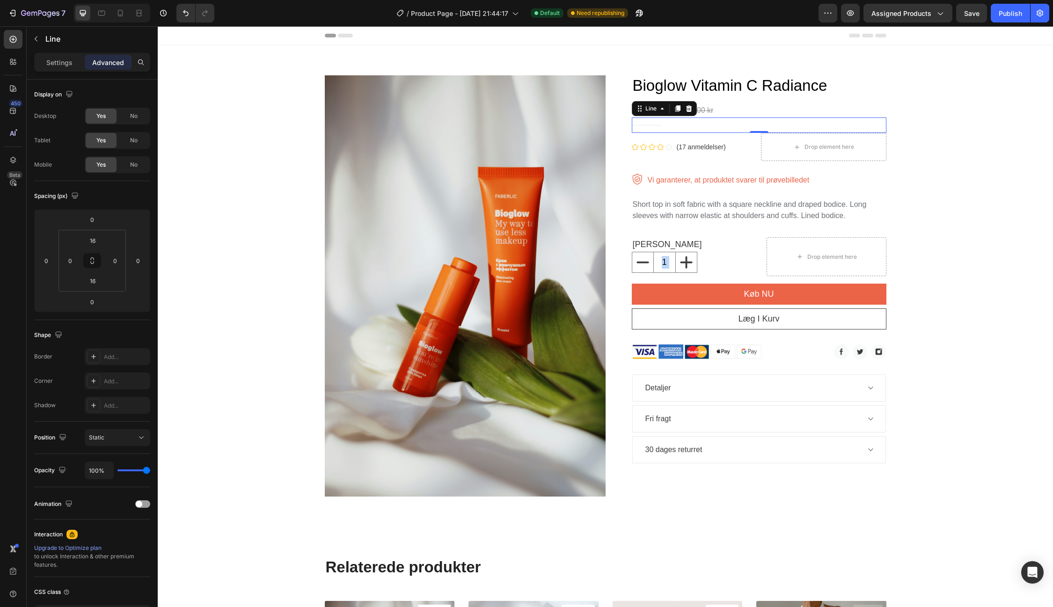
click at [657, 126] on div "Title Line 0" at bounding box center [759, 124] width 255 height 15
click at [63, 67] on div "Settings" at bounding box center [59, 62] width 47 height 15
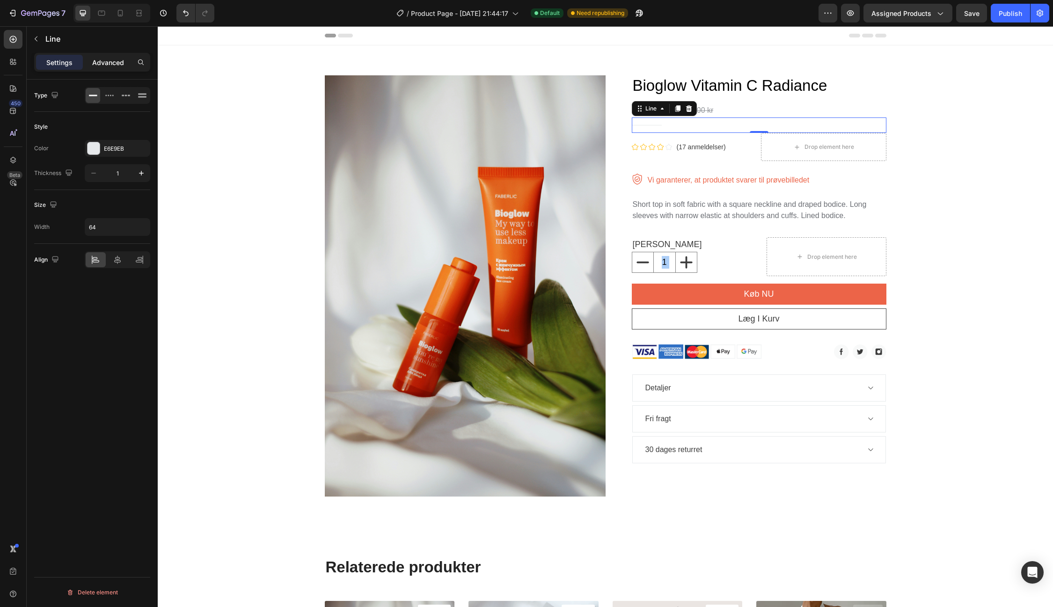
click at [95, 64] on p "Advanced" at bounding box center [108, 63] width 32 height 10
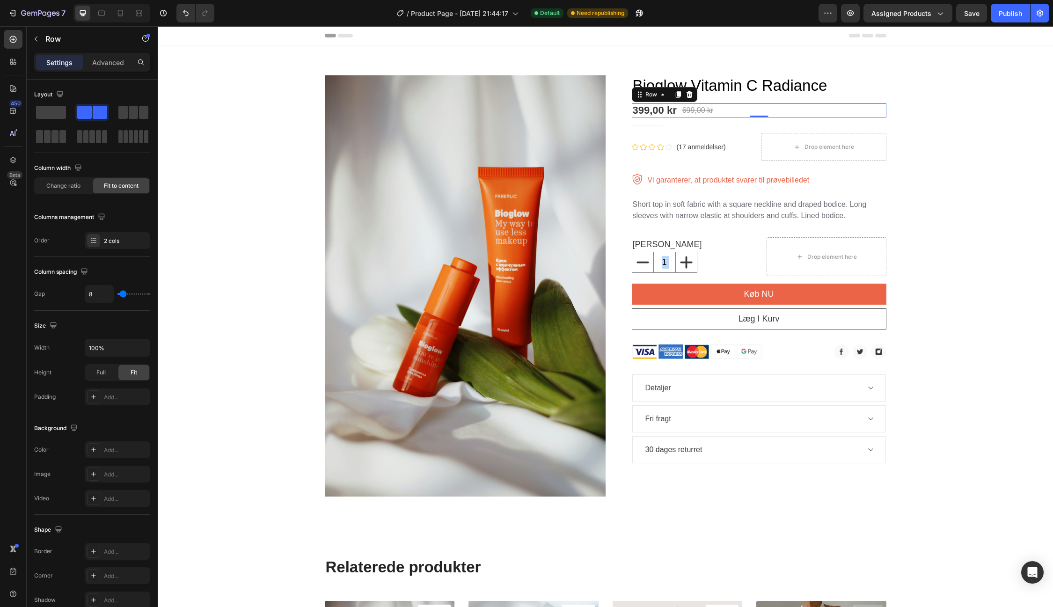
click at [724, 108] on div "399,00 kr Product Price Product Price 699,00 kr Product Price Product Price Row…" at bounding box center [759, 110] width 255 height 14
click at [674, 94] on icon at bounding box center [677, 94] width 7 height 7
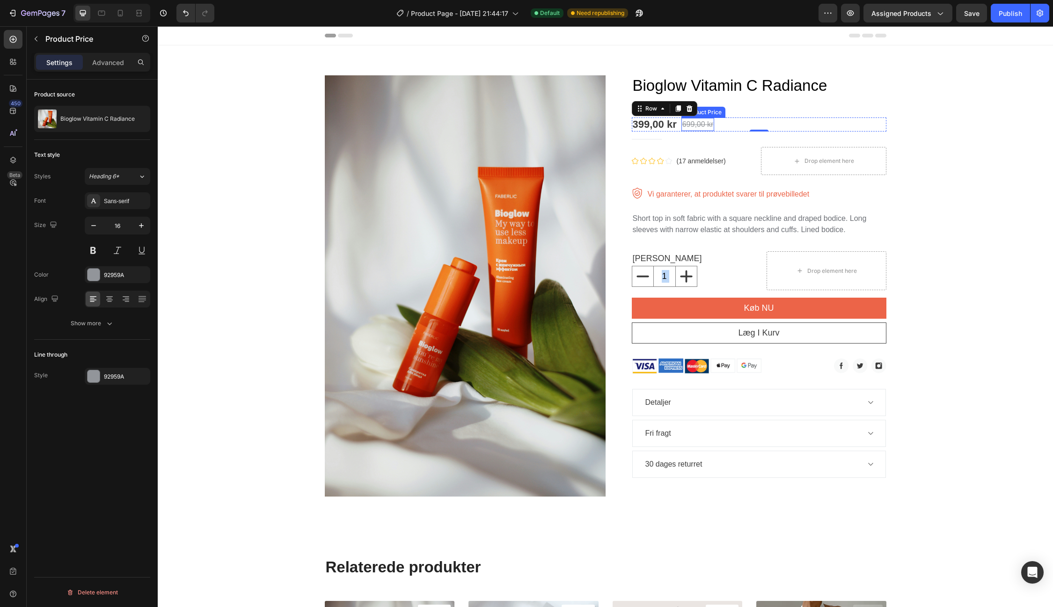
click at [710, 126] on div "699,00 kr" at bounding box center [698, 124] width 33 height 13
click at [697, 125] on div "699,00 kr" at bounding box center [698, 124] width 33 height 13
click at [771, 110] on icon at bounding box center [774, 108] width 7 height 7
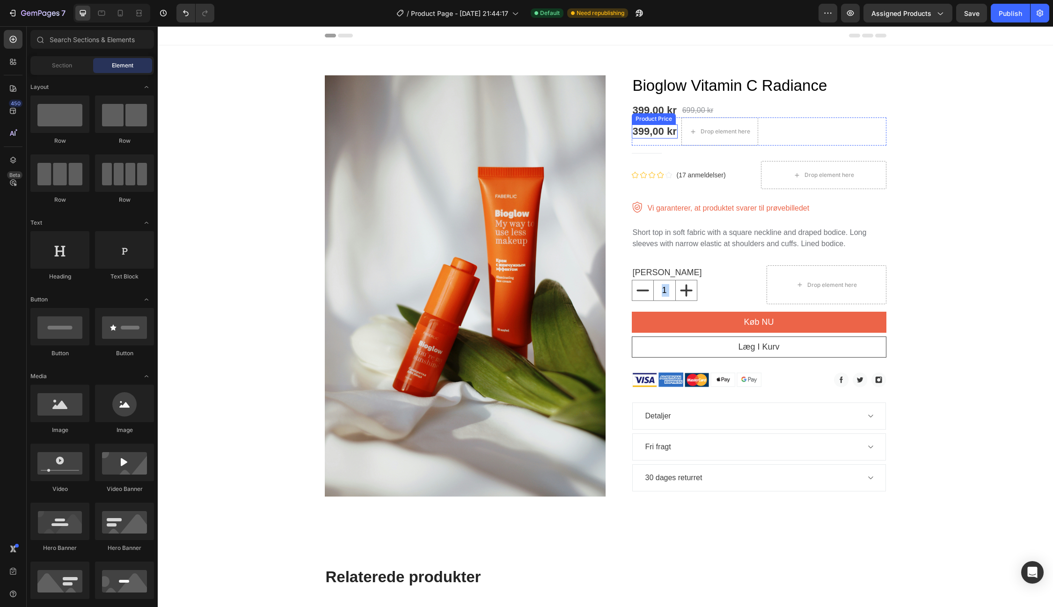
click at [659, 130] on div "399,00 kr" at bounding box center [655, 132] width 46 height 14
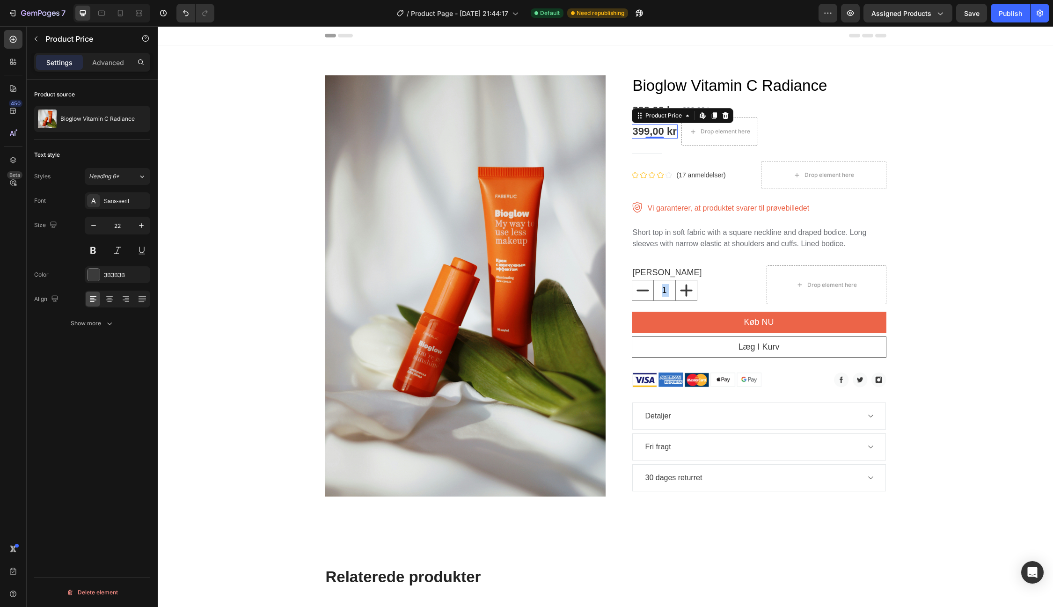
click at [659, 130] on div "399,00 kr" at bounding box center [655, 132] width 46 height 14
click at [726, 112] on icon at bounding box center [725, 115] width 7 height 7
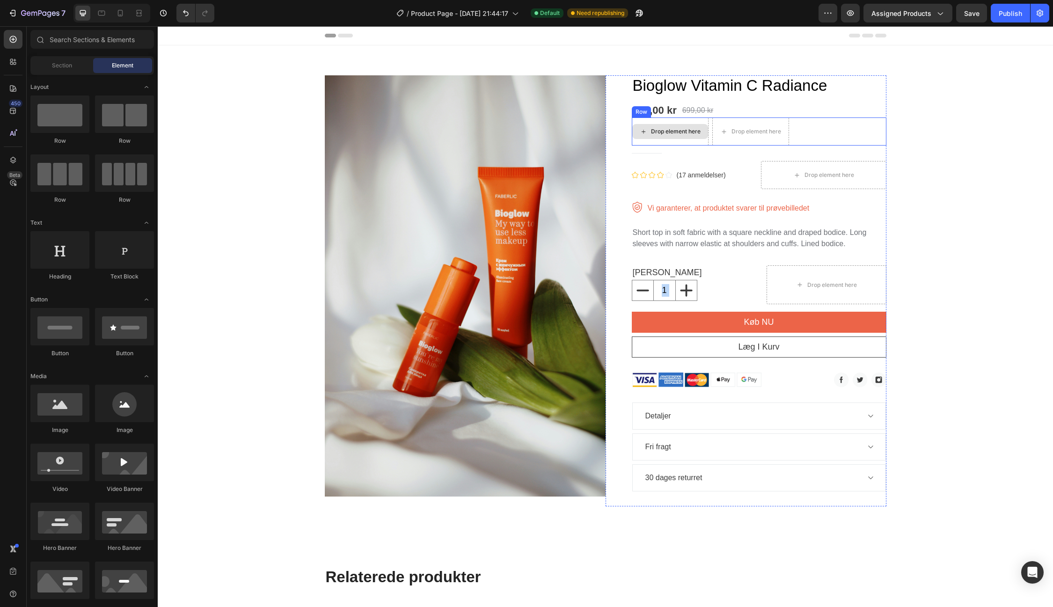
click at [663, 131] on div "Drop element here" at bounding box center [676, 131] width 50 height 7
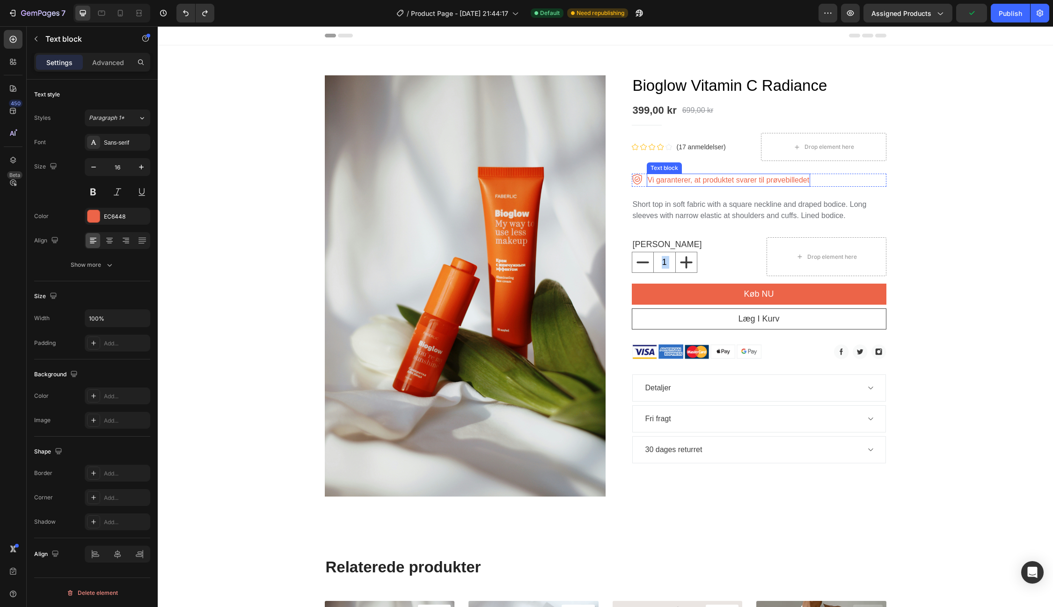
click at [689, 177] on p "Vi garanterer, at produktet svarer til prøvebilledet" at bounding box center [729, 180] width 162 height 11
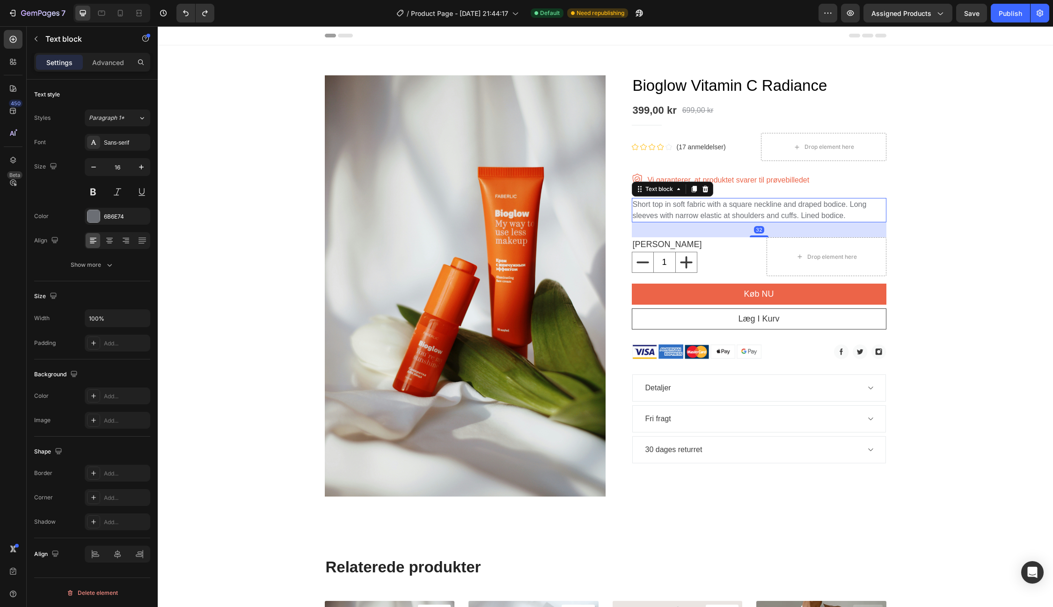
click at [776, 206] on p "Short top in soft fabric with a square neckline and draped bodice. Long sleeves…" at bounding box center [759, 210] width 253 height 22
click at [695, 189] on icon at bounding box center [693, 189] width 5 height 7
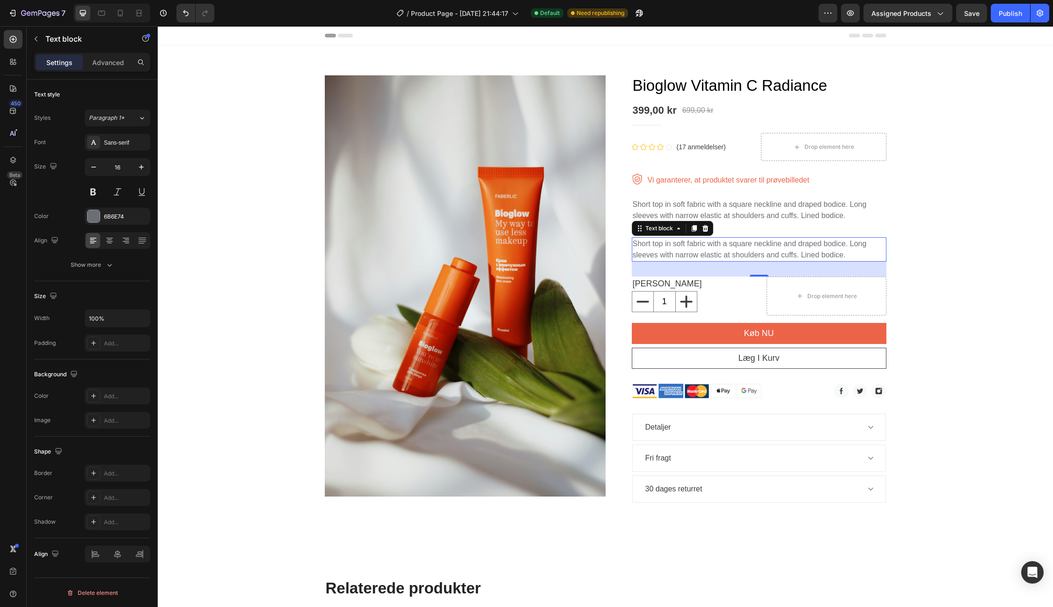
click at [727, 238] on p "Short top in soft fabric with a square neckline and draped bodice. Long sleeves…" at bounding box center [759, 249] width 253 height 22
drag, startPoint x: 754, startPoint y: 256, endPoint x: 721, endPoint y: 252, distance: 32.9
click at [721, 252] on p "Short top in soft fabric with a square neckline and draped bodice. Long sleeves…" at bounding box center [759, 249] width 253 height 22
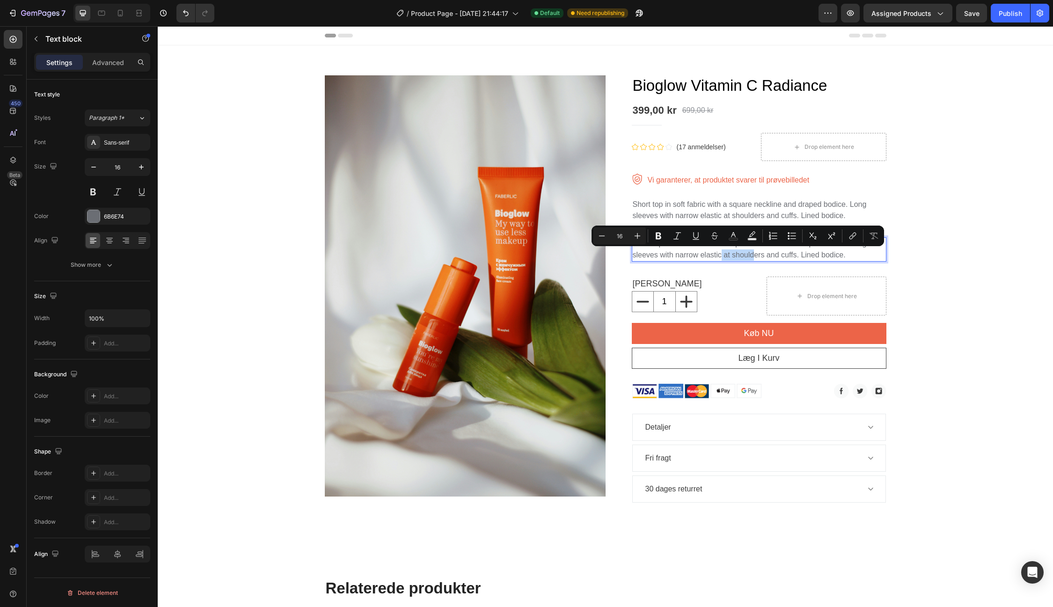
click at [674, 258] on p "Short top in soft fabric with a square neckline and draped bodice. Long sleeves…" at bounding box center [759, 249] width 253 height 22
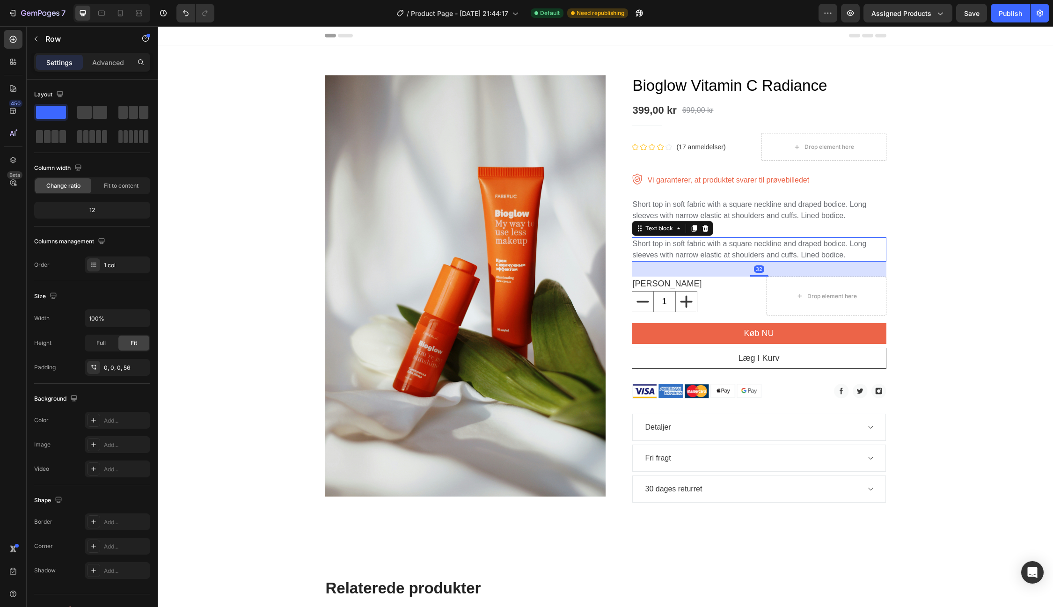
click at [663, 245] on p "Short top in soft fabric with a square neckline and draped bodice. Long sleeves…" at bounding box center [759, 249] width 253 height 22
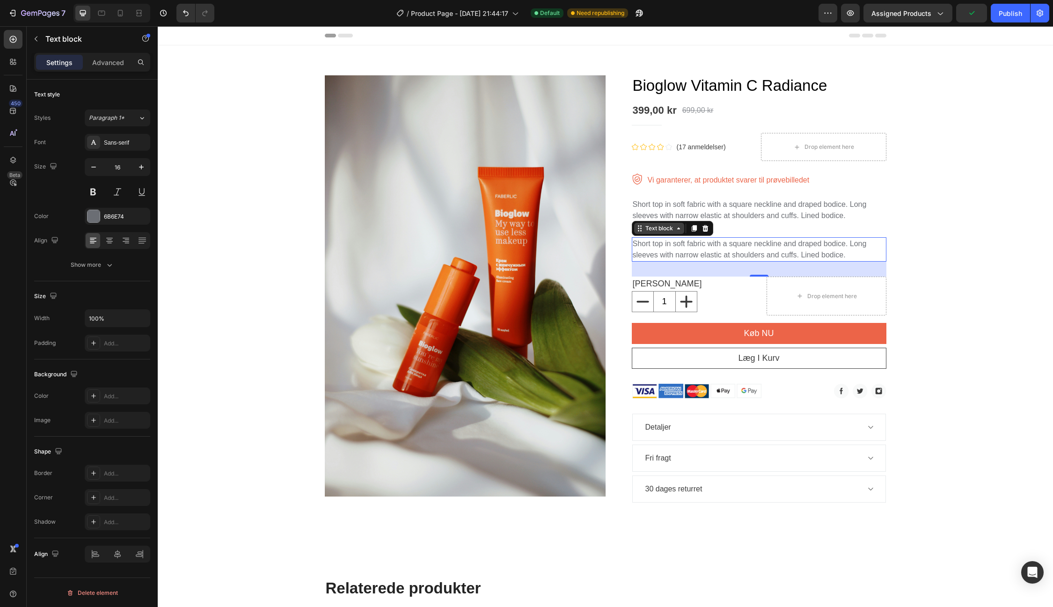
click at [679, 231] on icon at bounding box center [678, 228] width 7 height 7
click at [704, 232] on div at bounding box center [705, 228] width 11 height 11
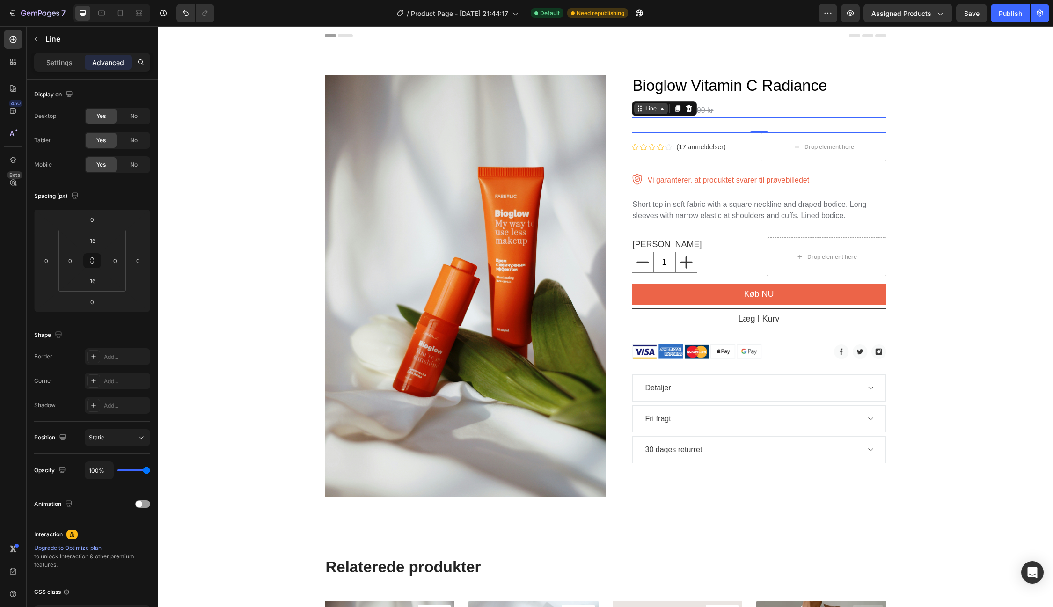
click at [665, 111] on icon at bounding box center [662, 108] width 7 height 7
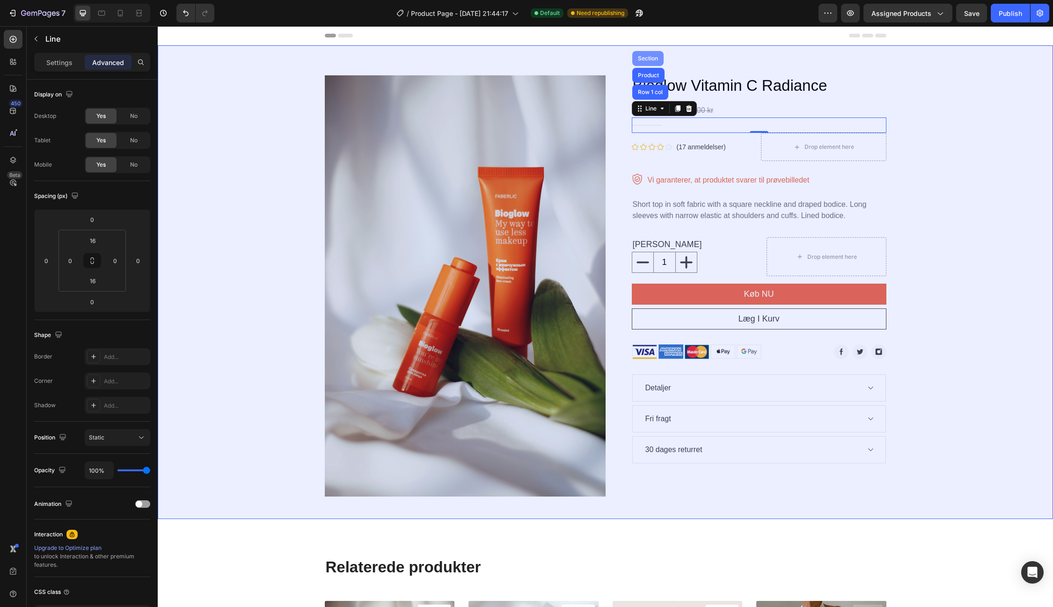
click at [644, 61] on div "Section" at bounding box center [647, 58] width 31 height 15
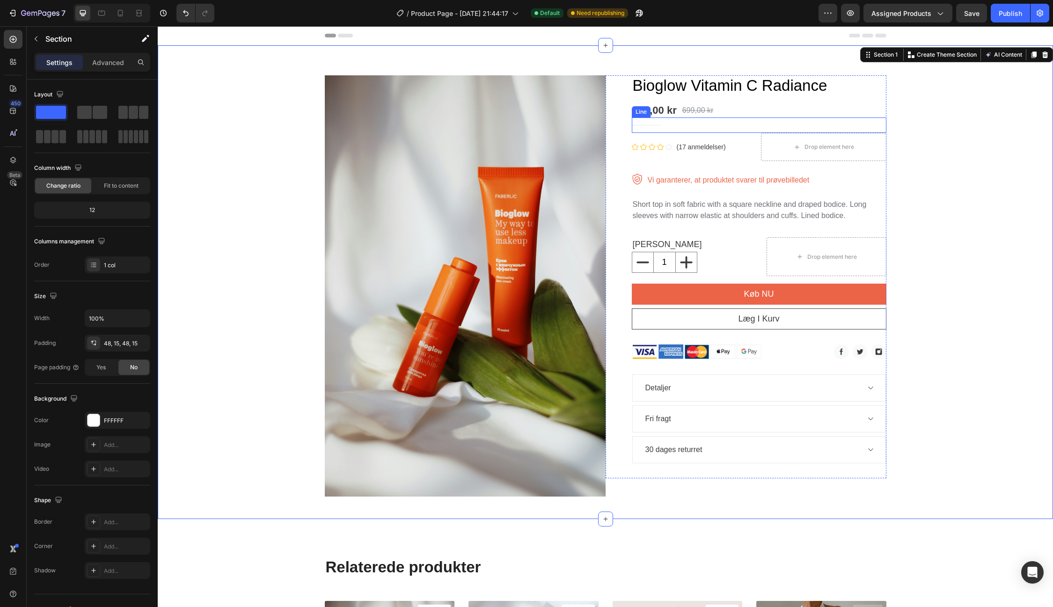
click at [650, 124] on div "Title Line" at bounding box center [759, 124] width 255 height 15
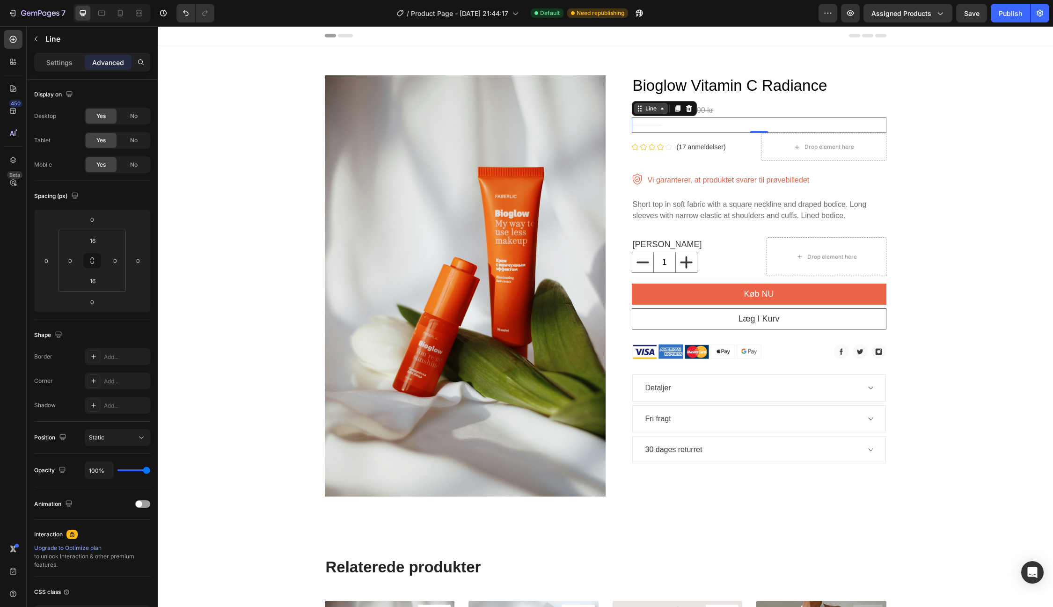
click at [660, 111] on icon at bounding box center [662, 108] width 7 height 7
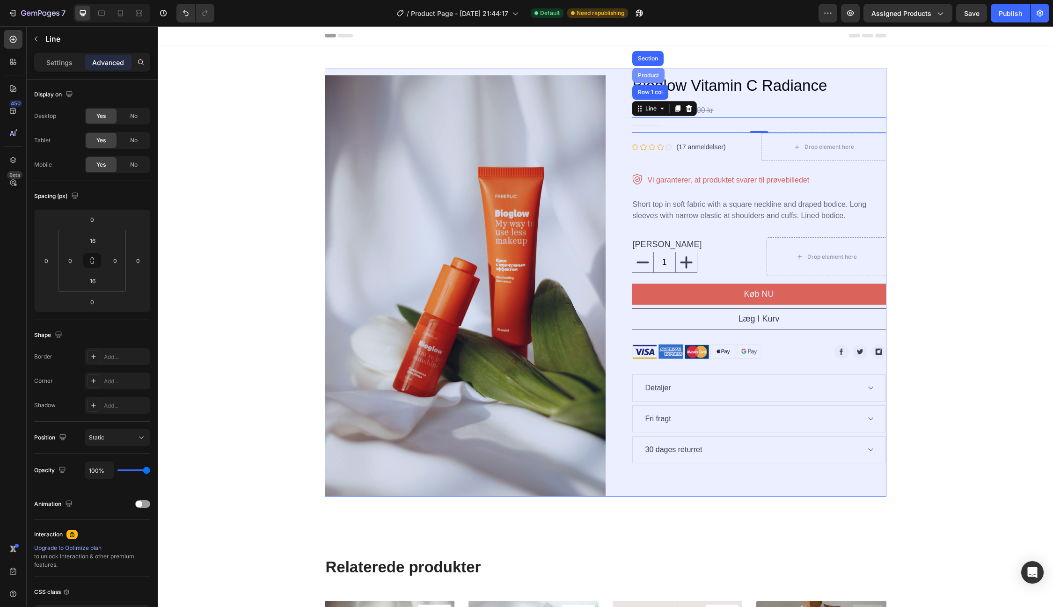
click at [650, 76] on div "Product" at bounding box center [648, 76] width 25 height 6
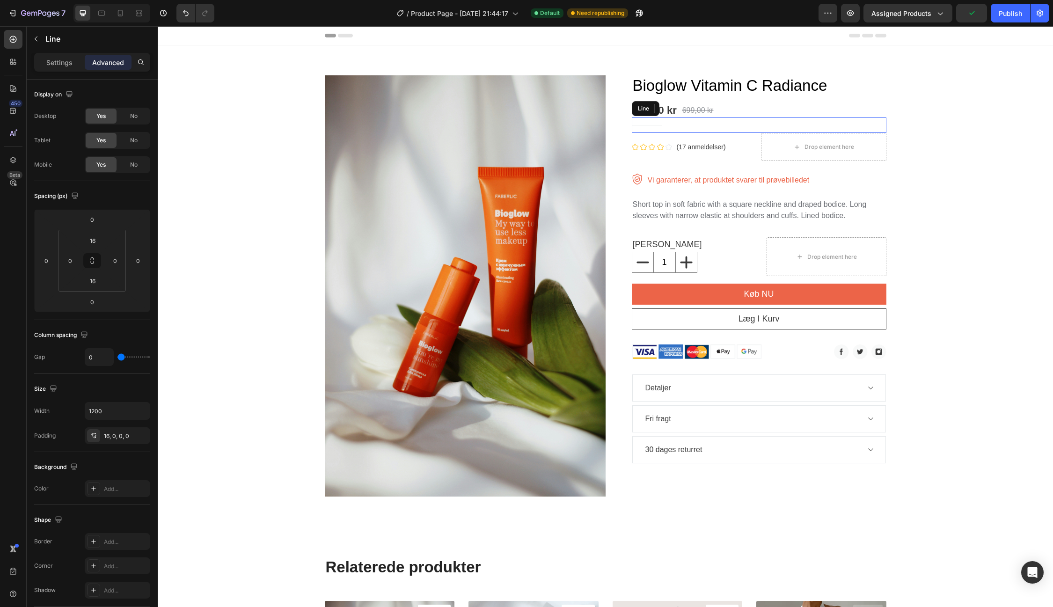
click at [653, 124] on div "Title Line" at bounding box center [759, 124] width 255 height 15
click at [662, 110] on icon at bounding box center [662, 108] width 7 height 7
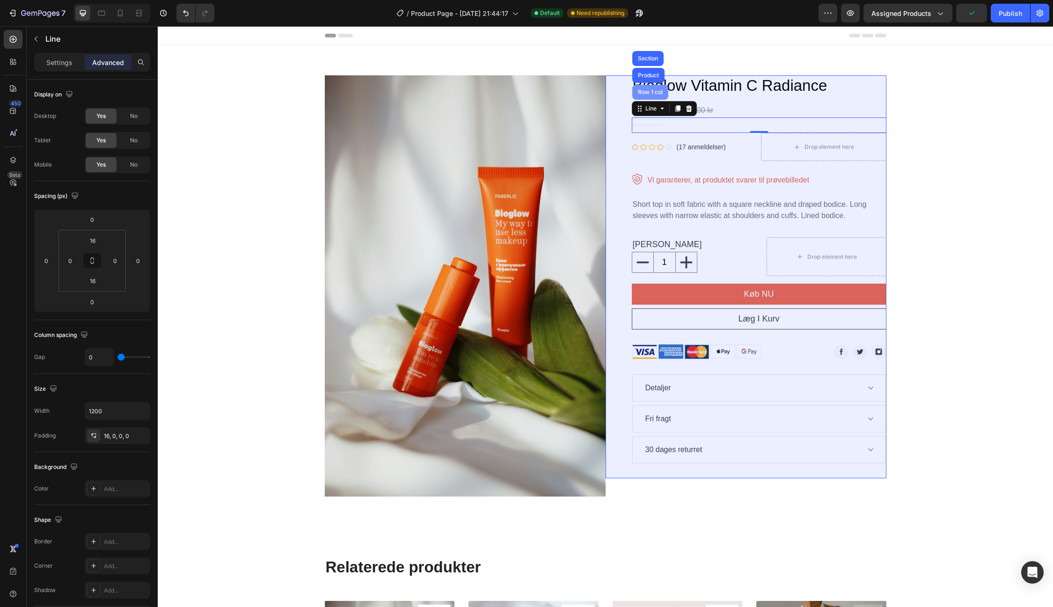
click at [654, 98] on div "Row 1 col" at bounding box center [650, 92] width 36 height 15
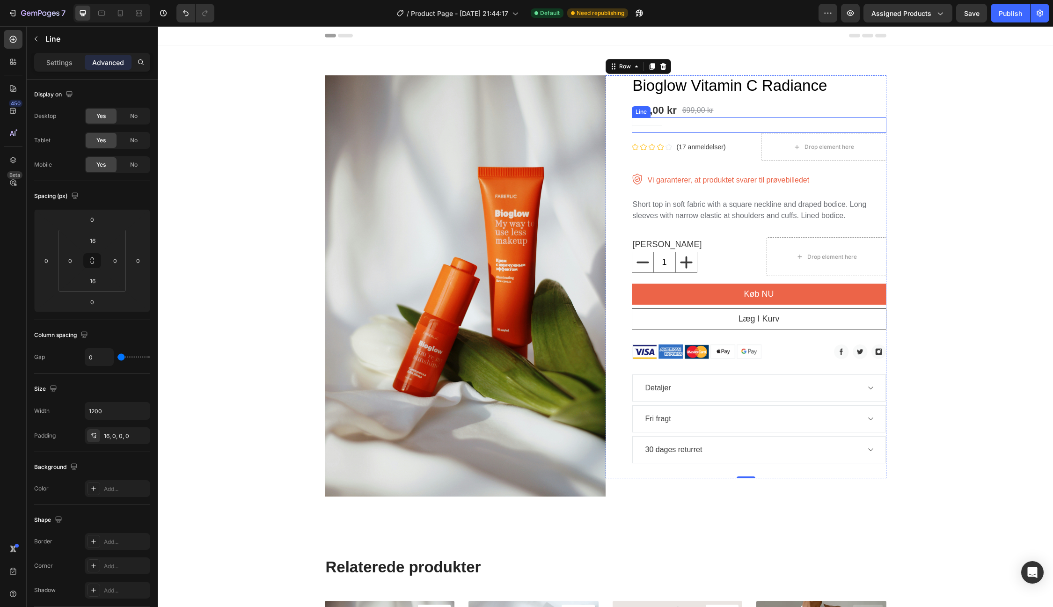
click at [653, 123] on div "Title Line" at bounding box center [759, 124] width 255 height 15
click at [960, 112] on div "Product Images Bioglow Vitamin C Radiance Product Title 399,00 kr Product Price…" at bounding box center [605, 282] width 881 height 429
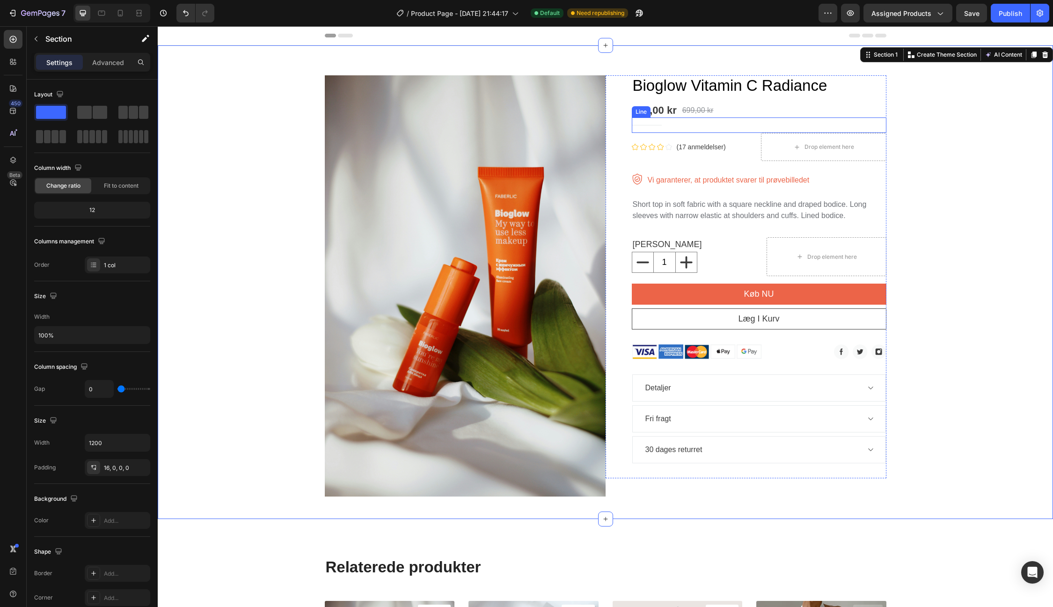
click at [698, 123] on div "Title Line" at bounding box center [759, 124] width 255 height 15
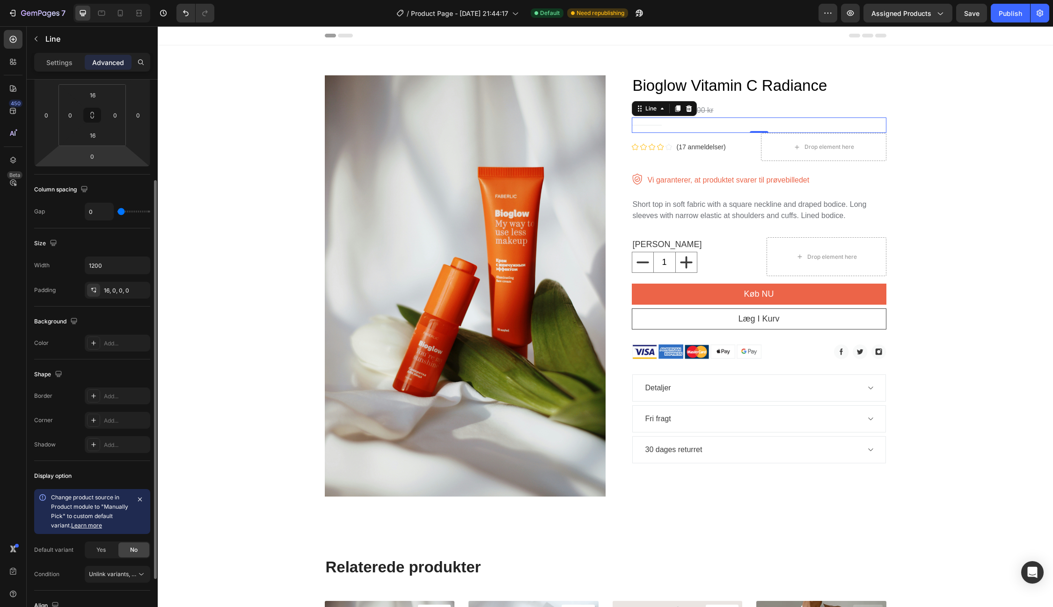
scroll to position [143, 0]
click at [93, 396] on icon at bounding box center [93, 398] width 5 height 5
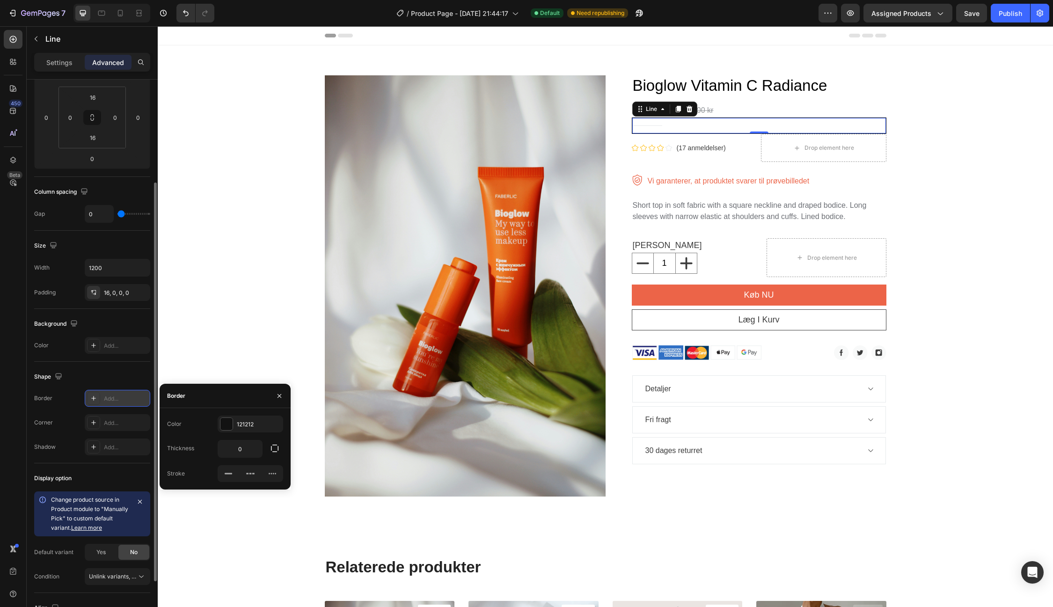
click at [93, 396] on icon at bounding box center [93, 398] width 5 height 5
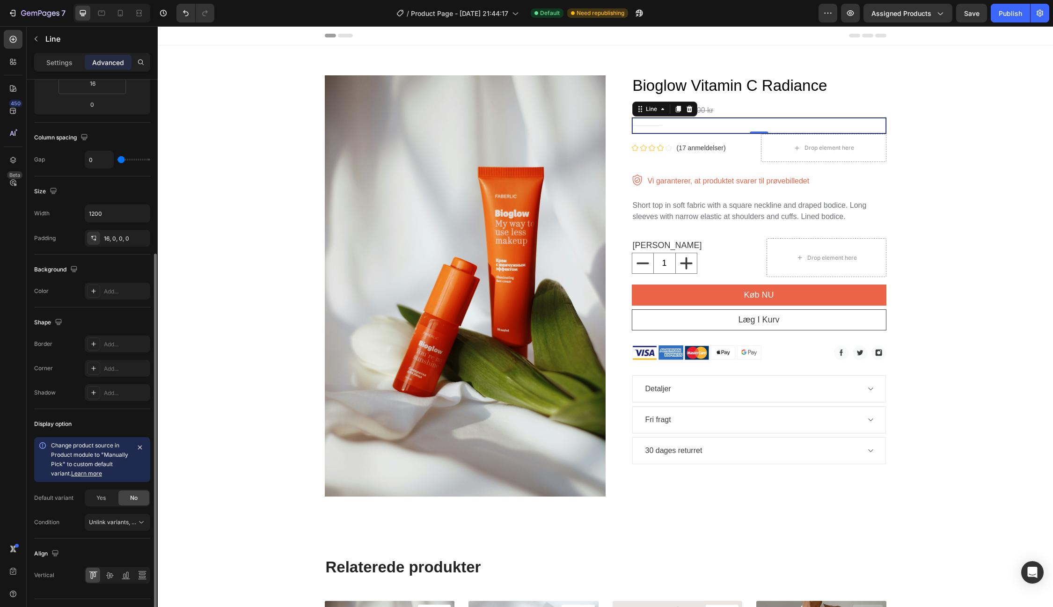
scroll to position [216, 0]
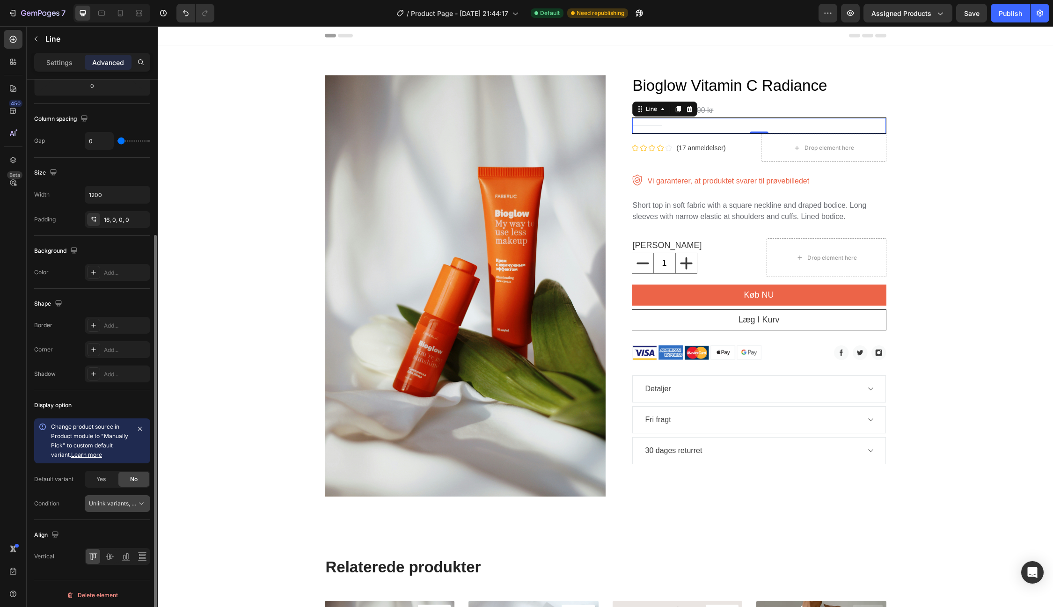
click at [114, 500] on span "Unlink variants, quantity <br> between same products" at bounding box center [161, 503] width 144 height 7
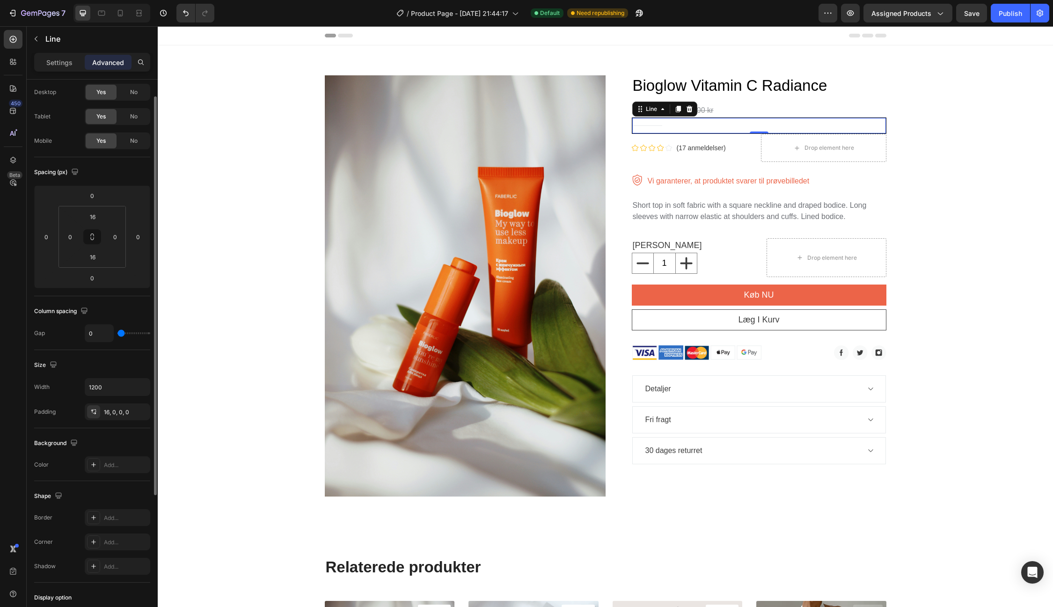
scroll to position [0, 0]
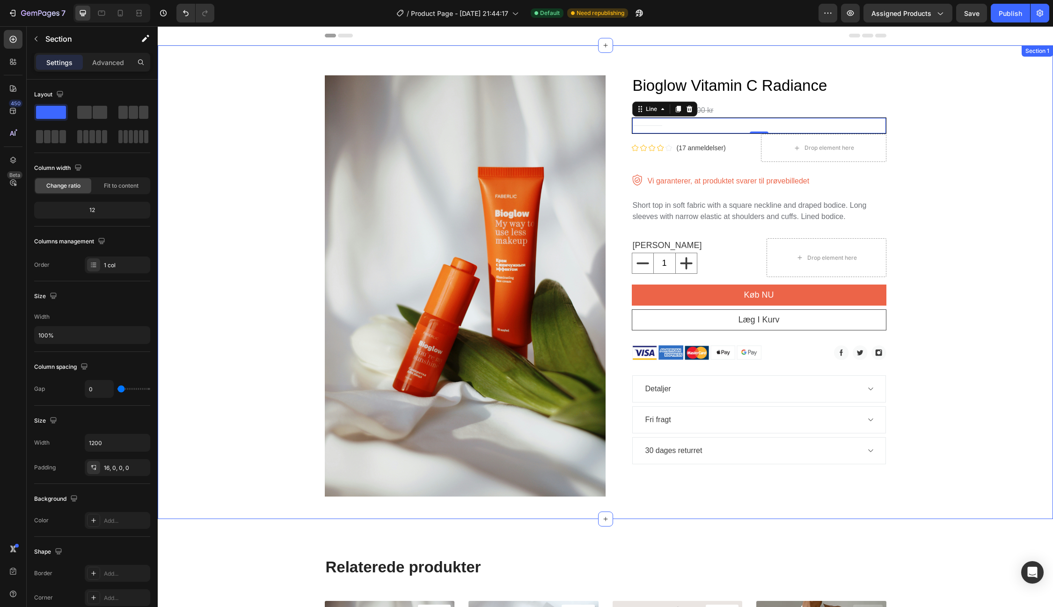
click at [963, 136] on div "Product Images Bioglow Vitamin C Radiance Product Title 399,00 kr Product Price…" at bounding box center [605, 282] width 881 height 429
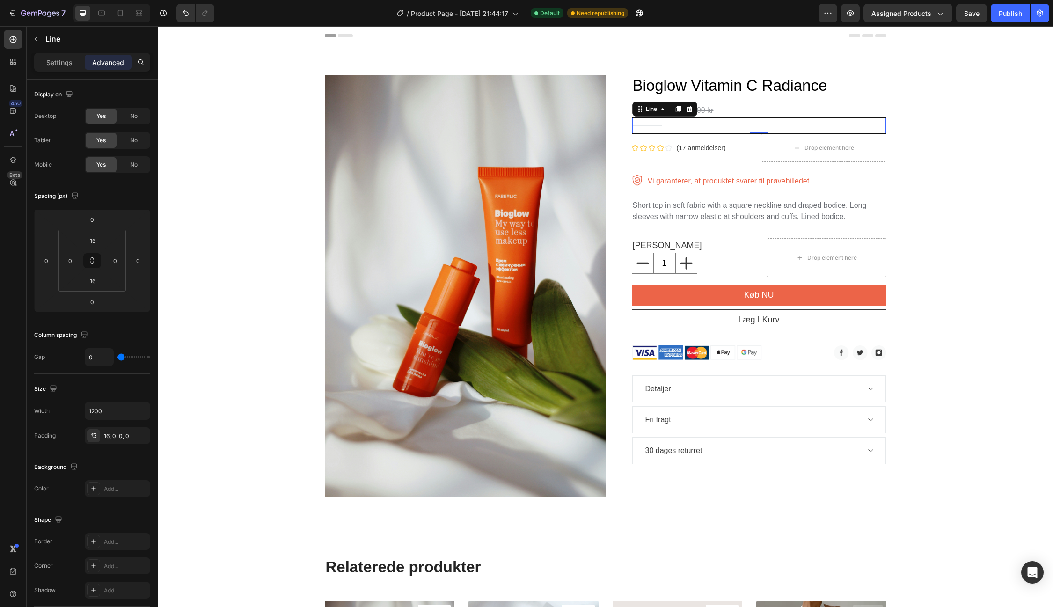
click at [764, 127] on div "Title Line 0" at bounding box center [759, 125] width 255 height 16
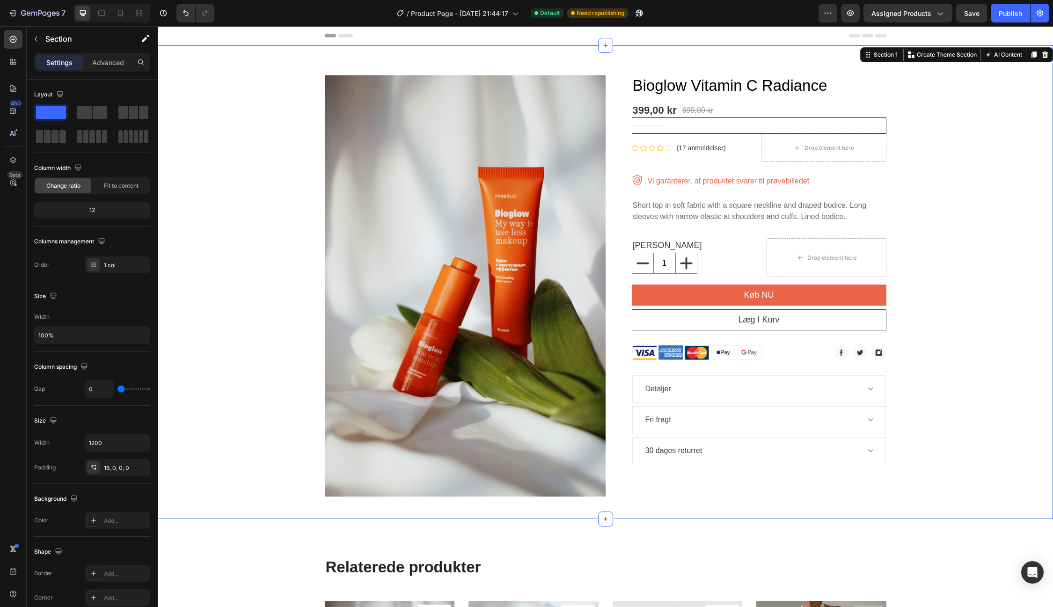
scroll to position [0, 0]
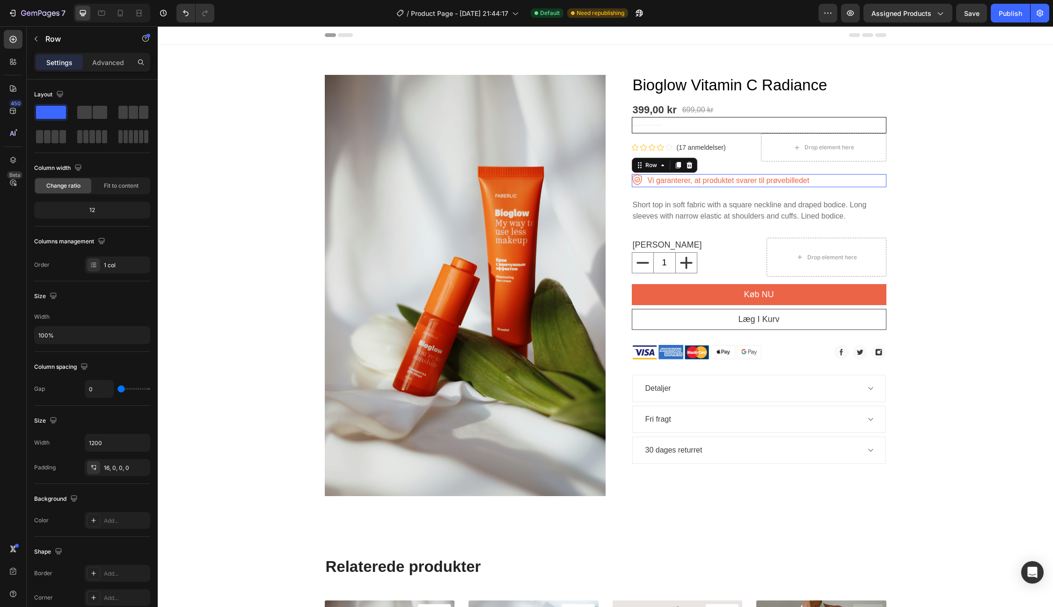
click at [850, 185] on div "Image Vi garanterer, at produktet svarer til prøvebilledet Text block Row 0" at bounding box center [759, 180] width 255 height 13
click at [837, 71] on div "Product Images Bioglow Vitamin C Radiance Product Title 399,00 kr Product Price…" at bounding box center [606, 281] width 562 height 429
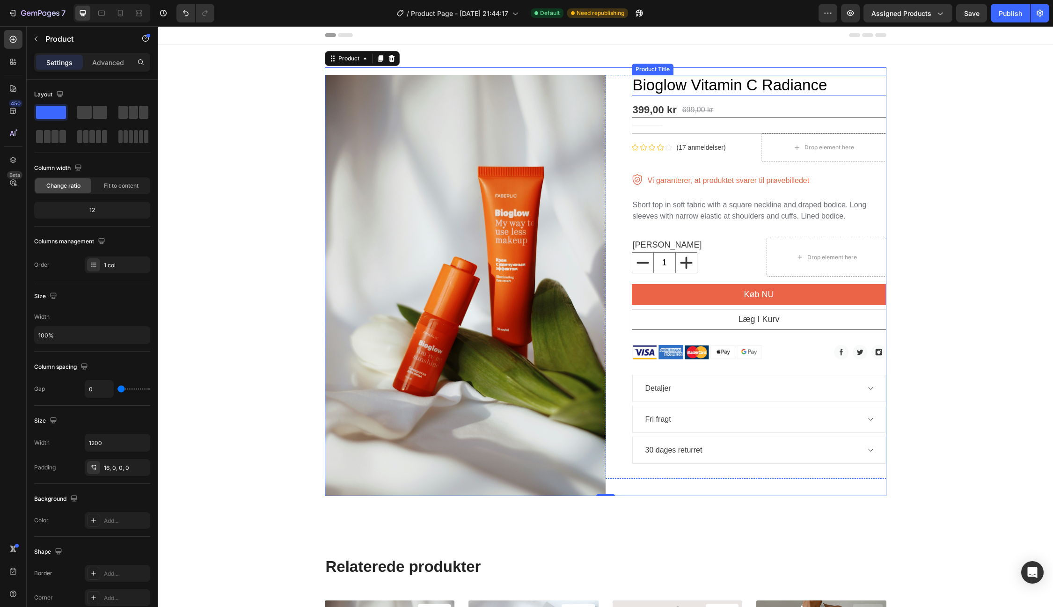
click at [837, 75] on h1 "Bioglow Vitamin C Radiance" at bounding box center [759, 85] width 255 height 21
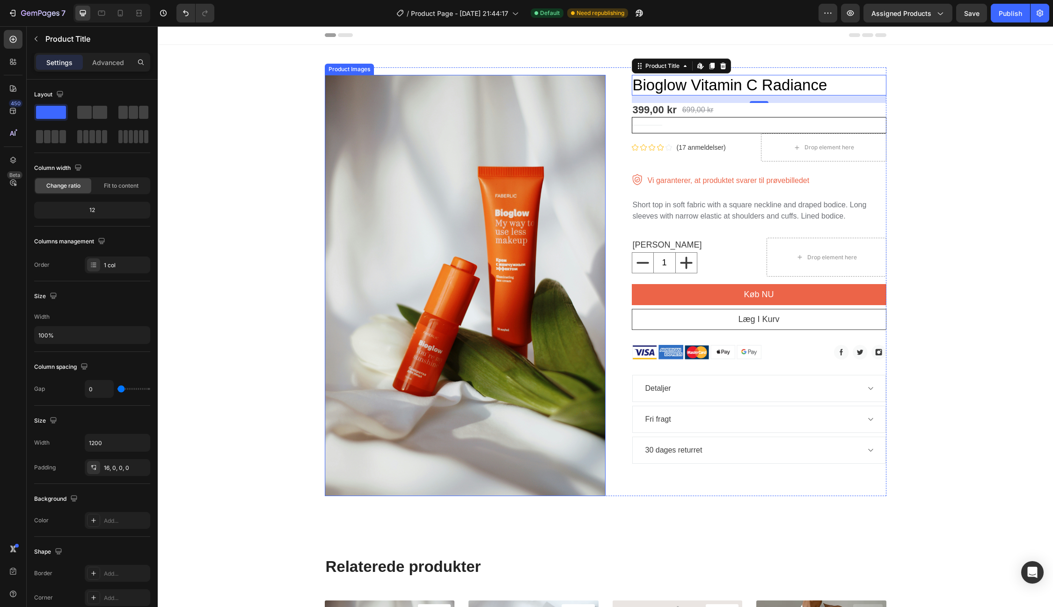
scroll to position [2, 0]
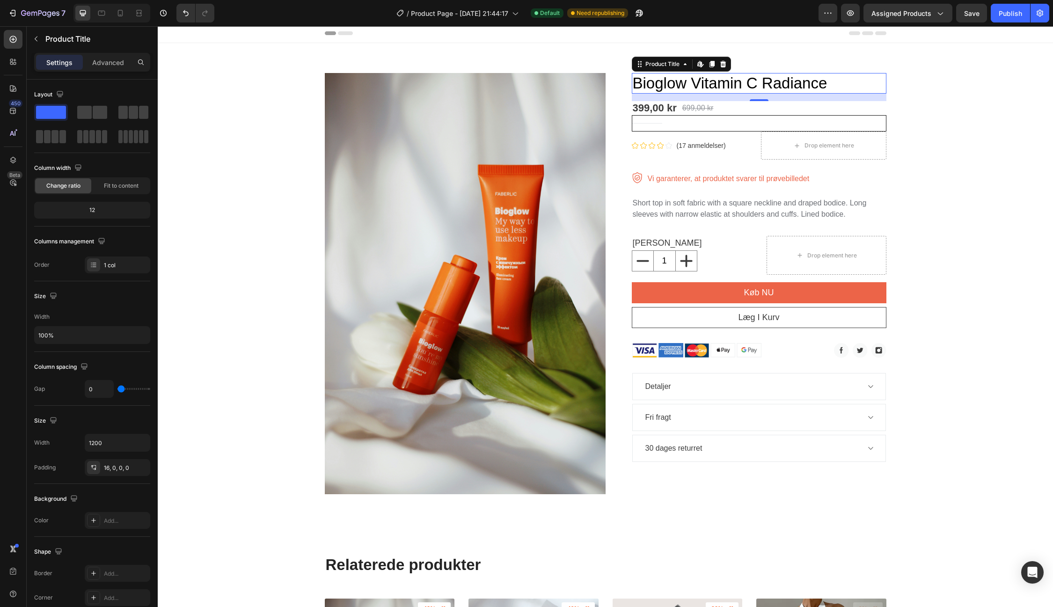
click at [704, 86] on h1 "Bioglow Vitamin C Radiance" at bounding box center [759, 83] width 255 height 21
click at [704, 85] on h1 "Bioglow Vitamin C Radiance" at bounding box center [759, 83] width 255 height 21
click at [508, 47] on div "Product Images Bioglow Vitamin C Radiance Product Title Edit content in Shopify…" at bounding box center [605, 280] width 895 height 474
click at [689, 87] on h1 "Bioglow Vitamin C Radiance" at bounding box center [759, 83] width 255 height 21
click at [691, 83] on h1 "Bioglow Vitamin C Radiance" at bounding box center [759, 83] width 255 height 21
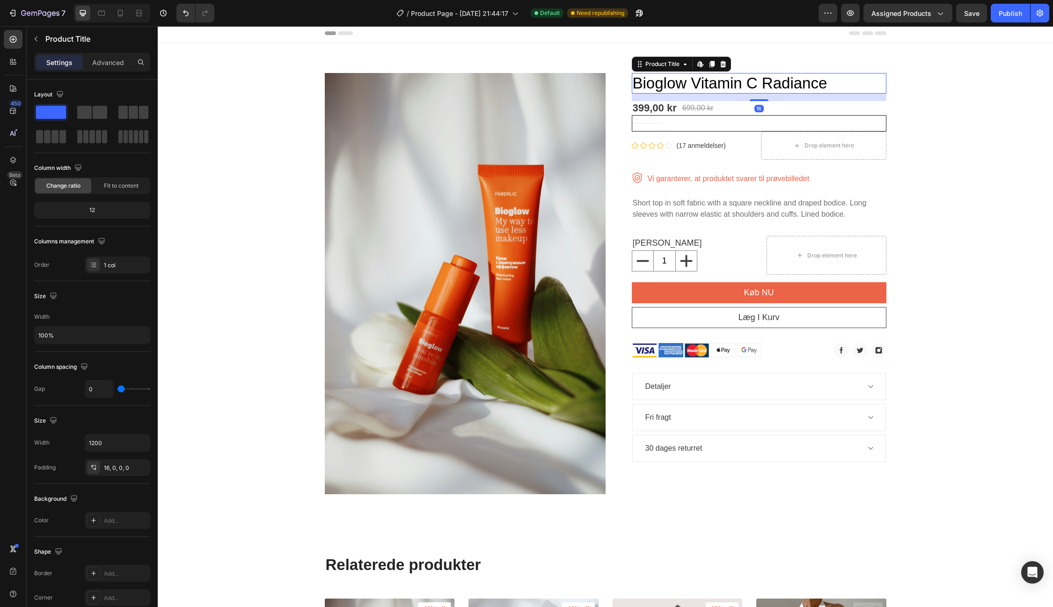
click at [691, 83] on h1 "Bioglow Vitamin C Radiance" at bounding box center [759, 83] width 255 height 21
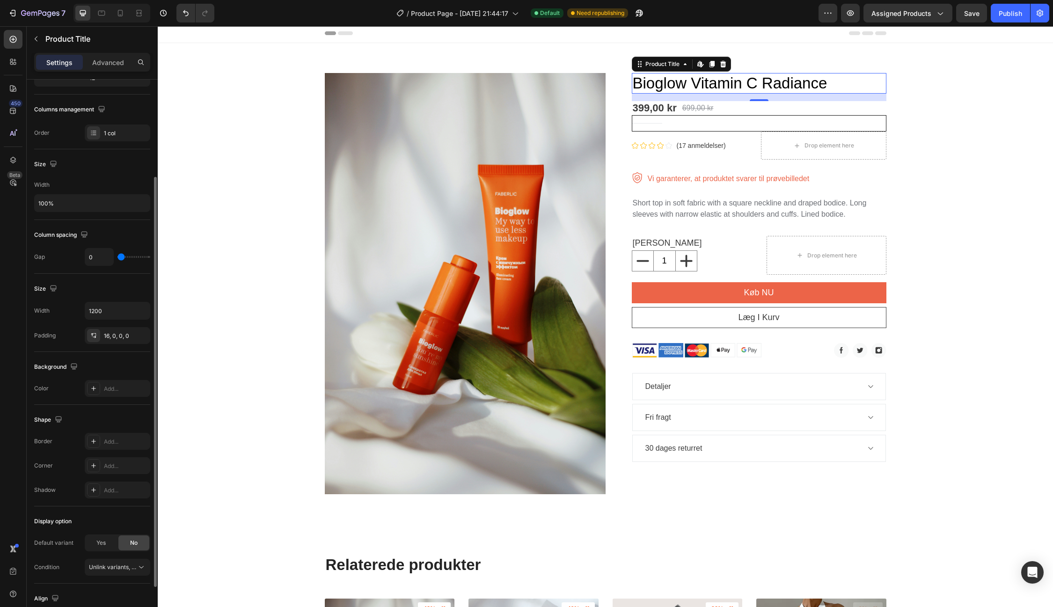
scroll to position [0, 0]
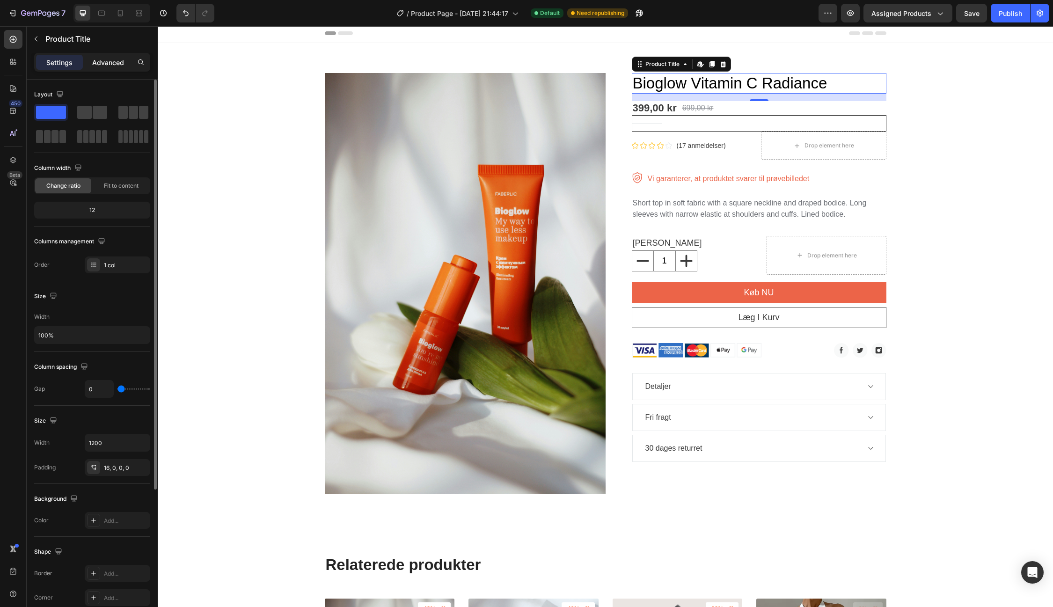
click at [99, 65] on p "Advanced" at bounding box center [108, 63] width 32 height 10
click at [104, 60] on p "Advanced" at bounding box center [108, 63] width 32 height 10
click at [69, 61] on p "Settings" at bounding box center [59, 63] width 26 height 10
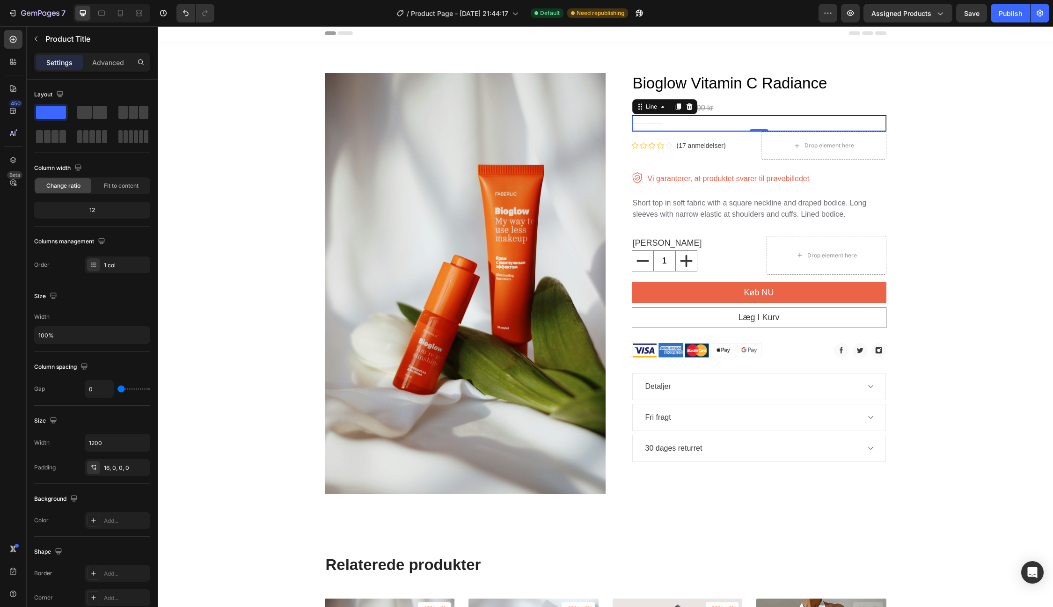
click at [757, 128] on div "Title Line 0" at bounding box center [759, 123] width 255 height 16
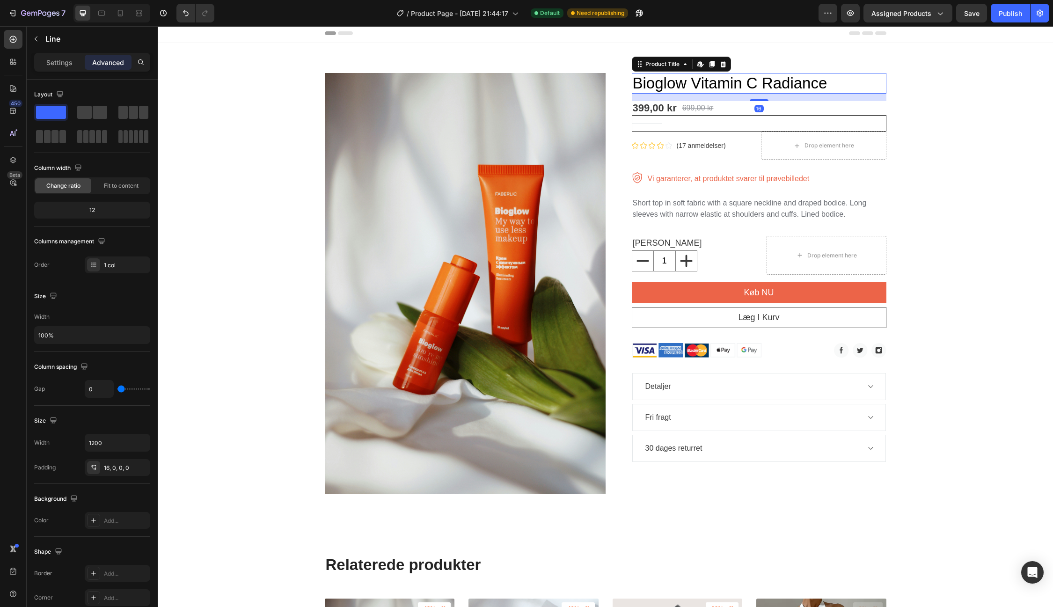
click at [747, 80] on h1 "Bioglow Vitamin C Radiance" at bounding box center [759, 83] width 255 height 21
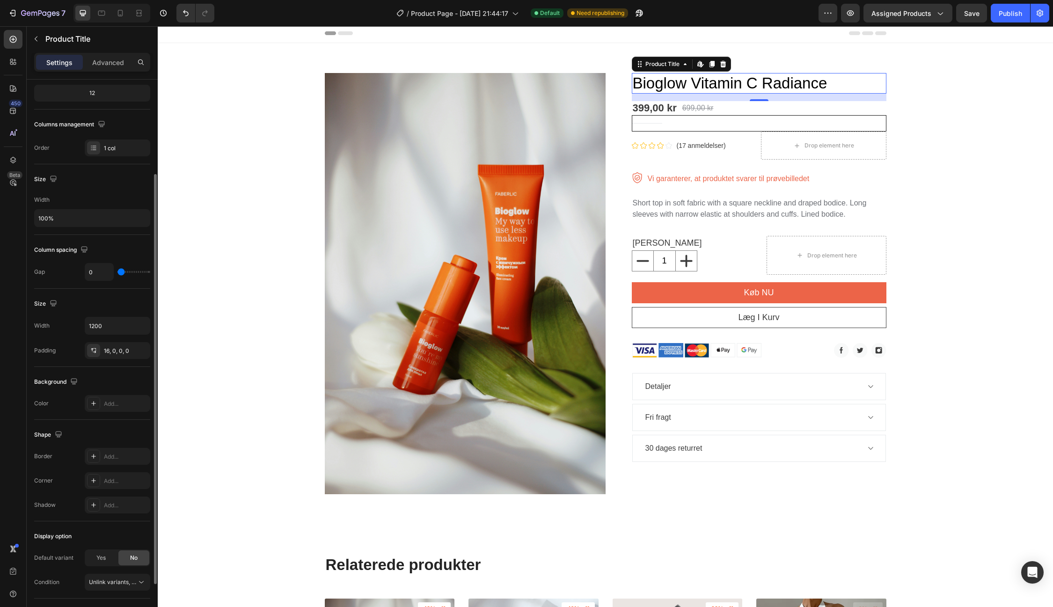
scroll to position [122, 0]
click at [15, 132] on icon at bounding box center [15, 133] width 1 height 5
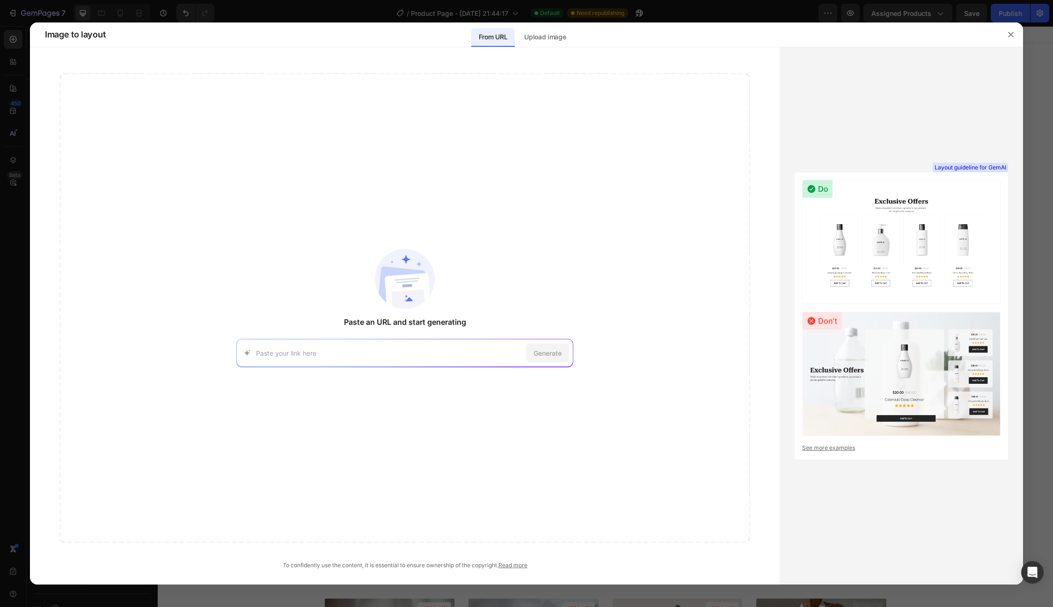
click at [981, 166] on span "Layout guideline for GemAI" at bounding box center [971, 167] width 72 height 8
click at [419, 364] on div "Generate" at bounding box center [404, 353] width 337 height 28
click at [422, 354] on input at bounding box center [389, 353] width 266 height 10
click at [538, 42] on p "Upload image" at bounding box center [545, 36] width 42 height 11
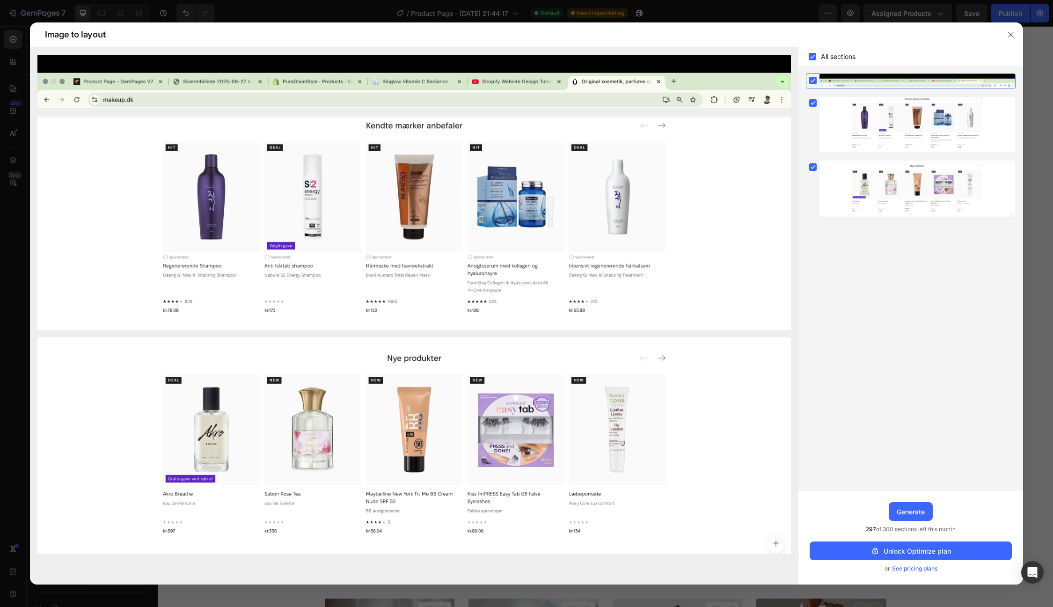
drag, startPoint x: 863, startPoint y: 526, endPoint x: 876, endPoint y: 524, distance: 13.7
click at [876, 524] on div "Upgrade to Optimize plan and get unlimited generating sections and publish page…" at bounding box center [911, 538] width 225 height 94
click at [918, 570] on span "See pricing plans" at bounding box center [914, 568] width 45 height 9
click at [915, 507] on div "Generate" at bounding box center [911, 512] width 28 height 10
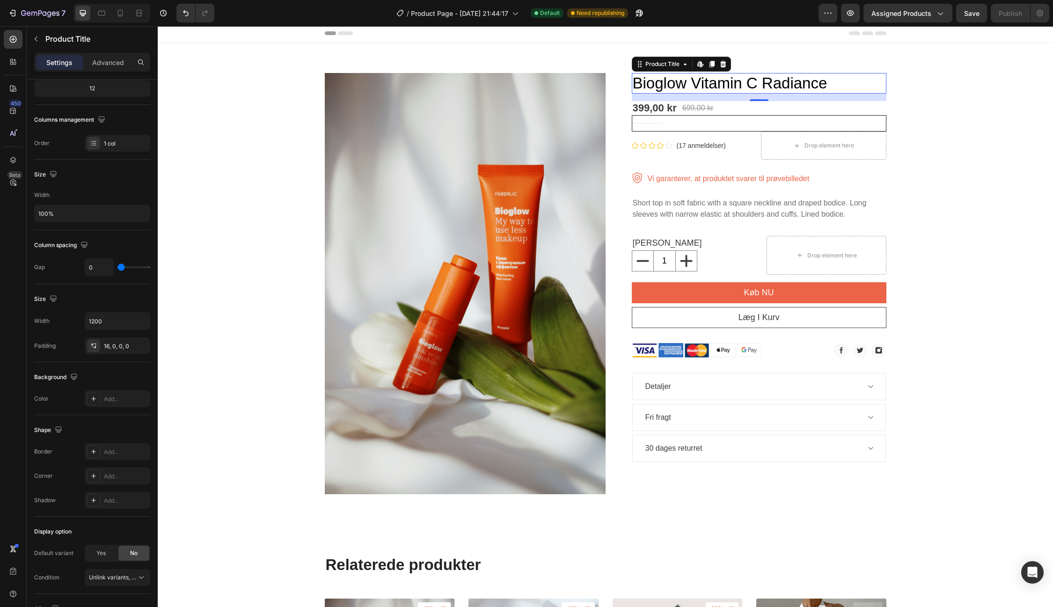
click at [733, 87] on h1 "Bioglow Vitamin C Radiance" at bounding box center [759, 83] width 255 height 21
click at [698, 119] on div "Title Line" at bounding box center [759, 123] width 255 height 16
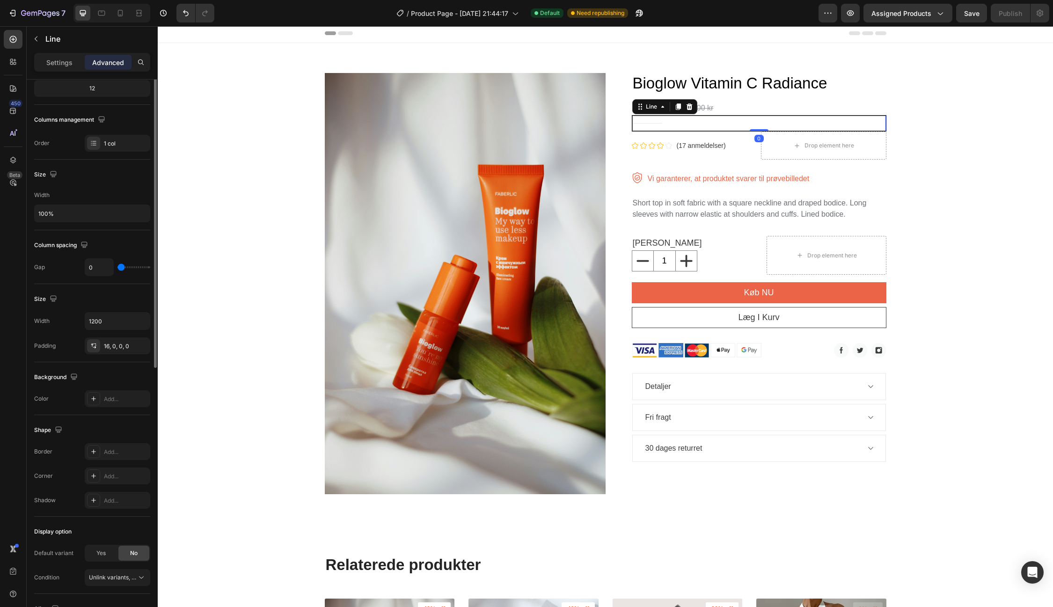
scroll to position [0, 0]
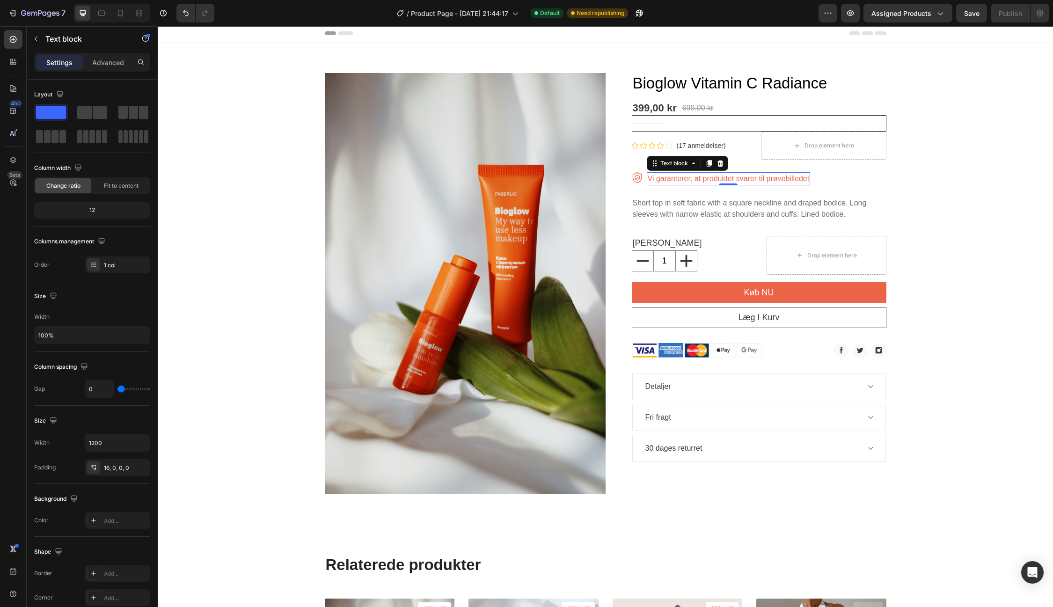
click at [660, 173] on p "Vi garanterer, at produktet svarer til prøvebilledet" at bounding box center [729, 178] width 162 height 11
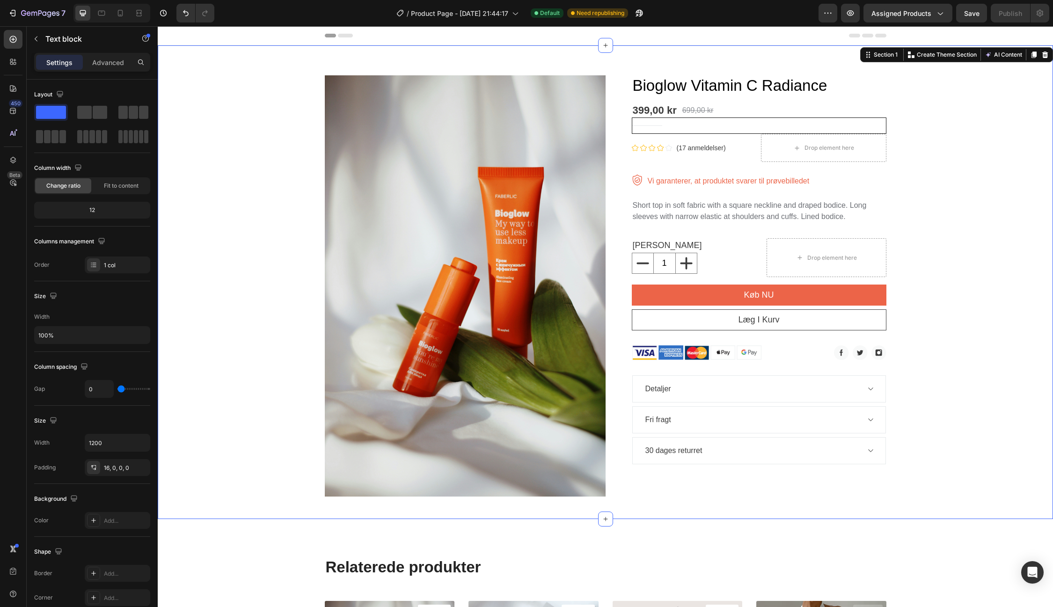
click at [235, 293] on div "Product Images Bioglow Vitamin C Radiance Product Title 399,00 kr Product Price…" at bounding box center [605, 282] width 881 height 429
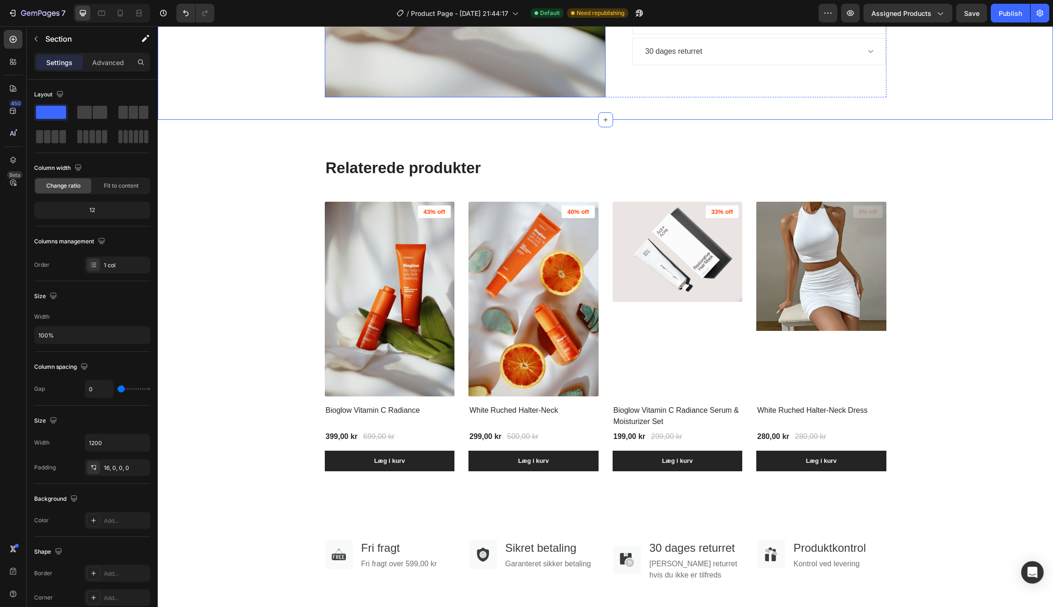
scroll to position [406, 0]
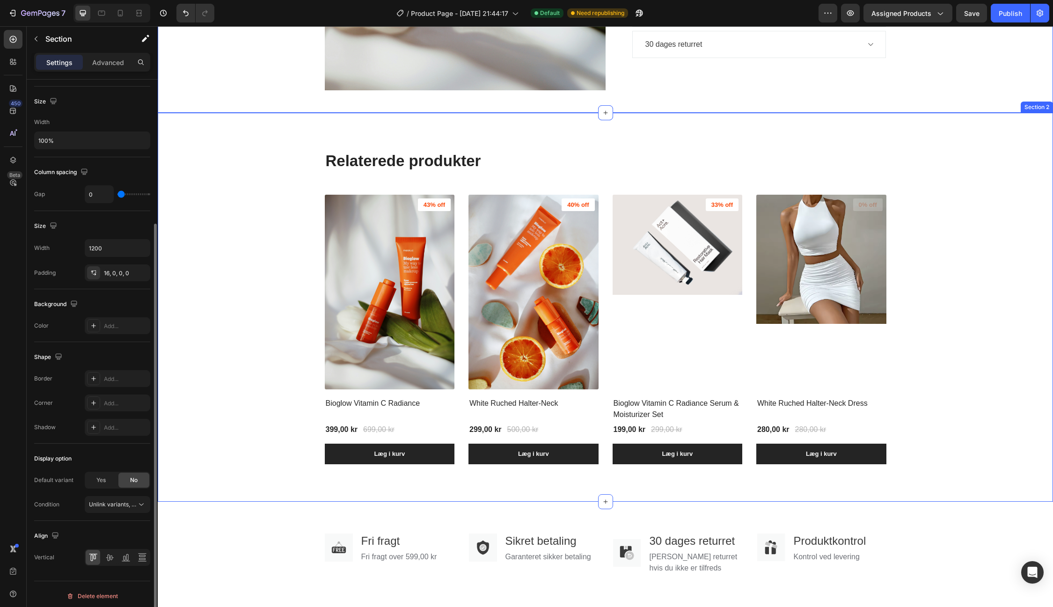
drag, startPoint x: 315, startPoint y: 205, endPoint x: 197, endPoint y: 182, distance: 120.6
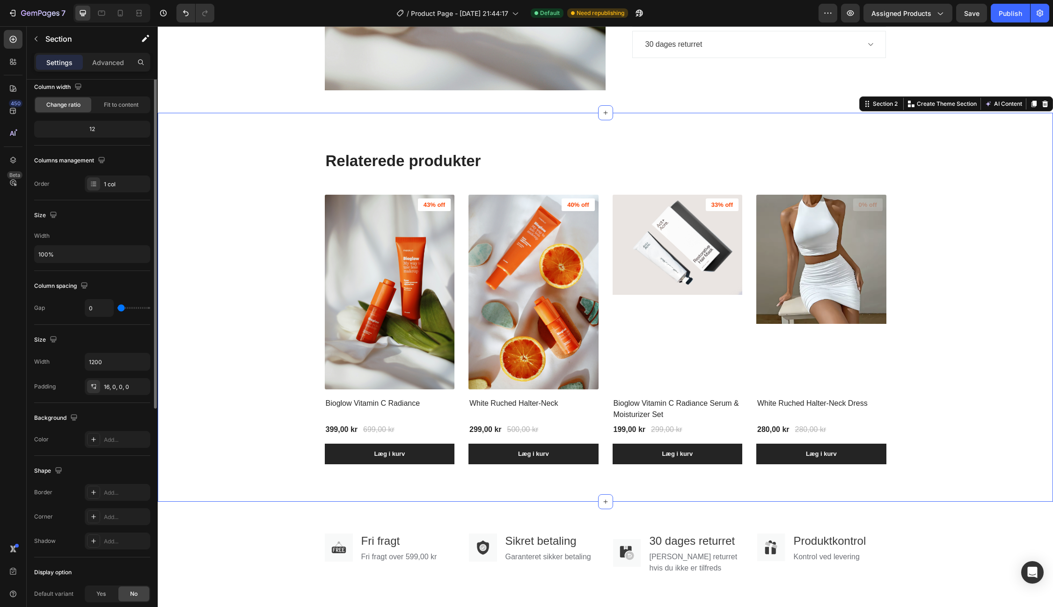
scroll to position [0, 0]
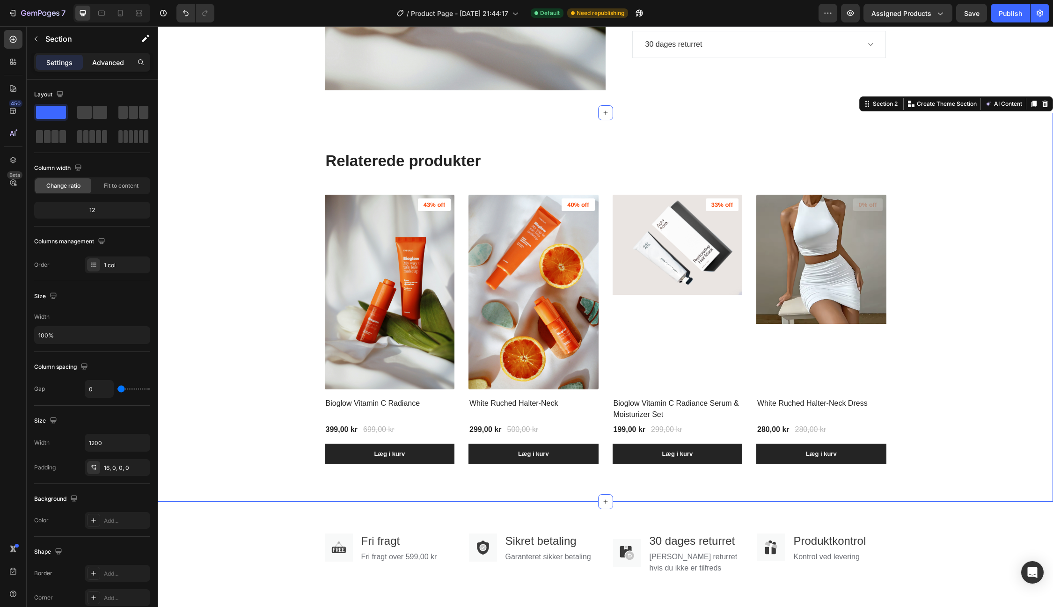
click at [108, 59] on p "Advanced" at bounding box center [108, 63] width 32 height 10
click at [107, 60] on p "Advanced" at bounding box center [108, 63] width 32 height 10
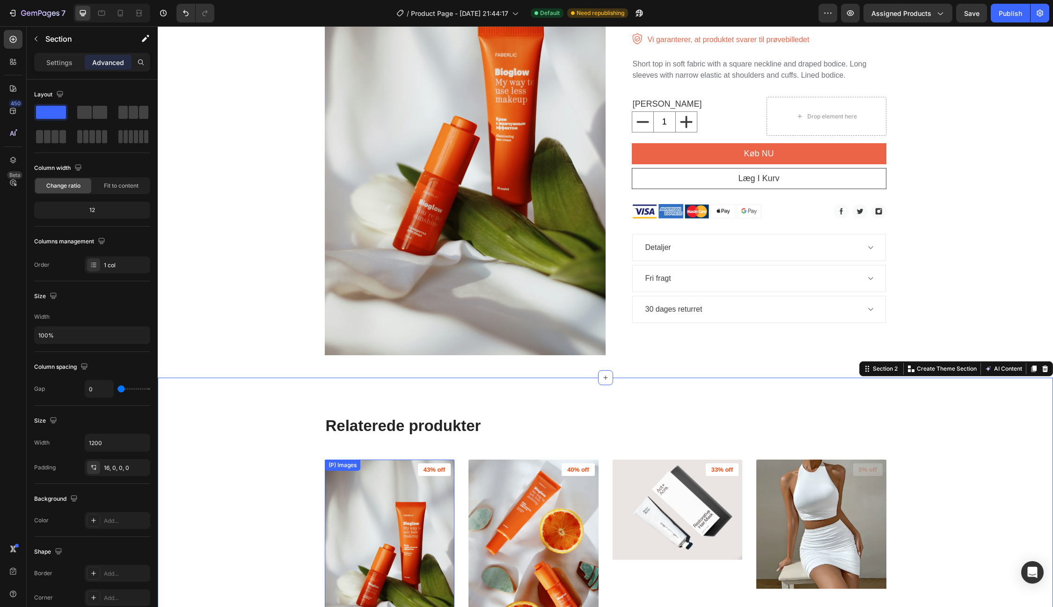
scroll to position [134, 0]
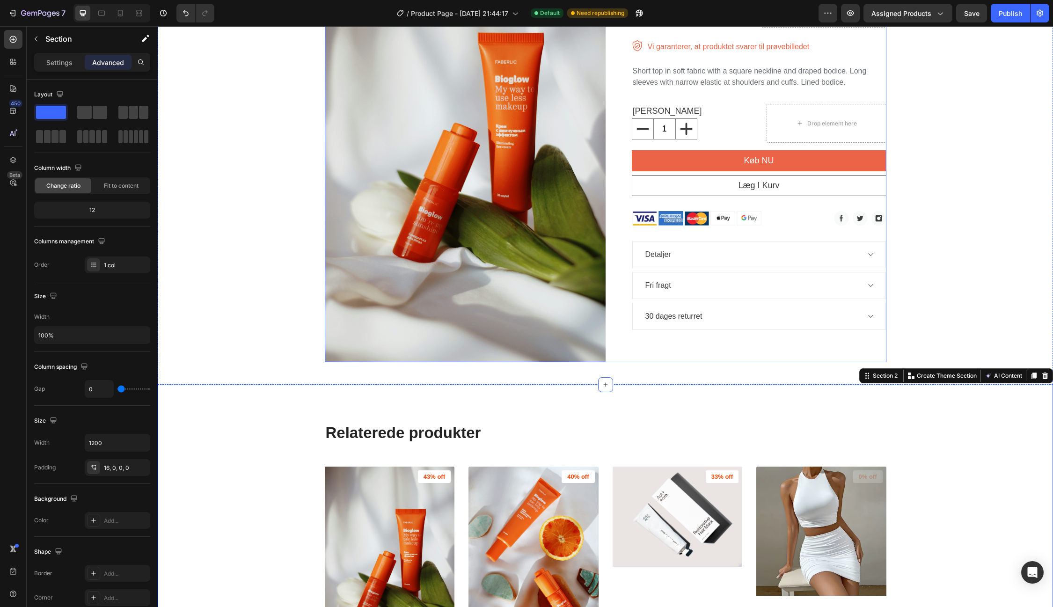
click at [740, 344] on div "Bioglow Vitamin C Radiance Product Title 399,00 kr Product Price Product Price …" at bounding box center [746, 151] width 281 height 421
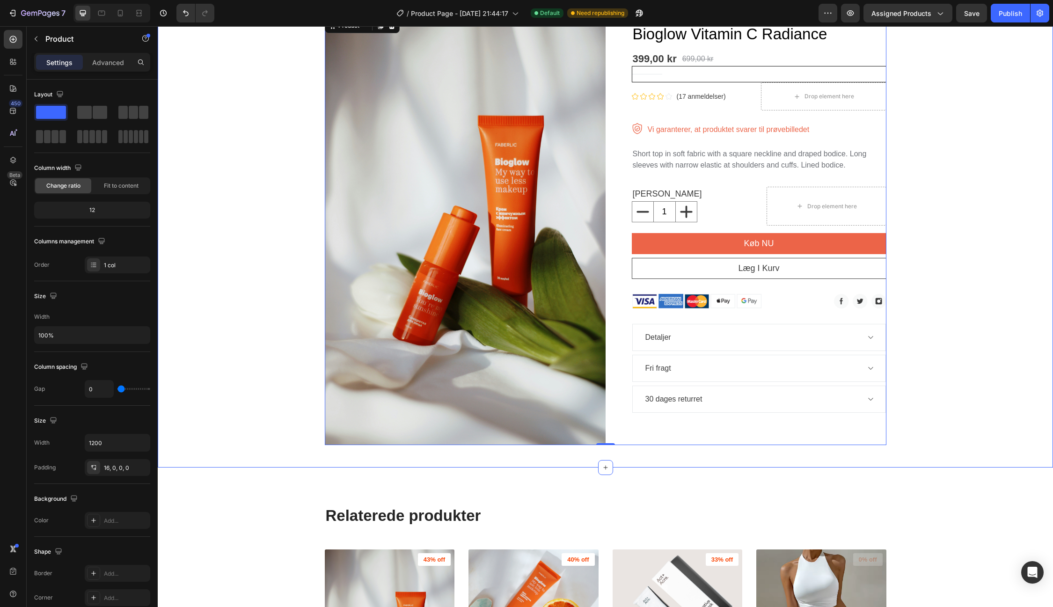
scroll to position [54, 0]
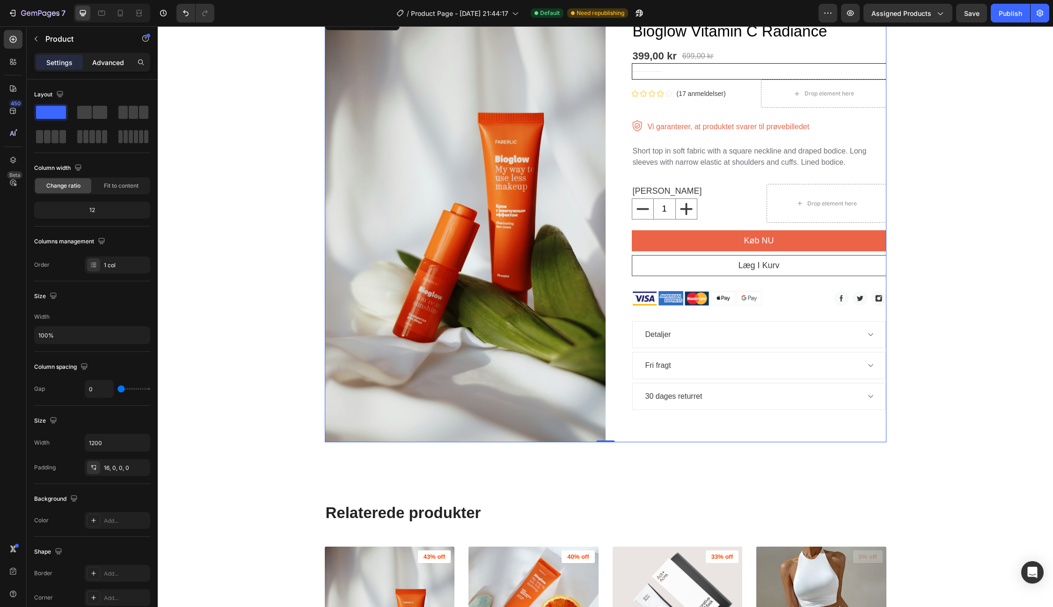
click at [99, 68] on div "Advanced" at bounding box center [108, 62] width 47 height 15
click at [101, 62] on p "Advanced" at bounding box center [108, 63] width 32 height 10
click at [69, 66] on p "Settings" at bounding box center [59, 63] width 26 height 10
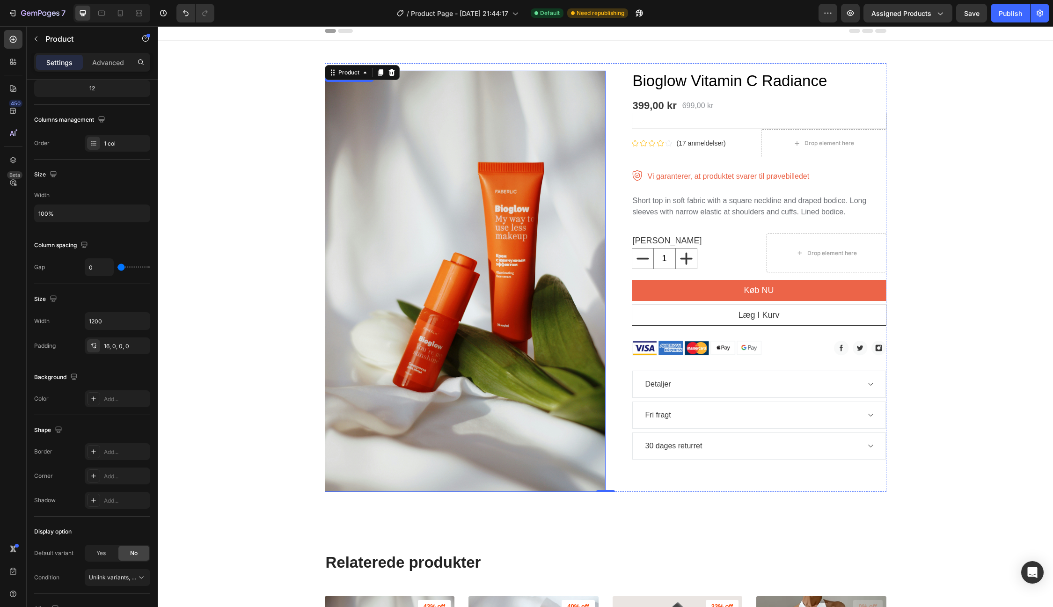
scroll to position [9, 0]
